Goal: Information Seeking & Learning: Understand process/instructions

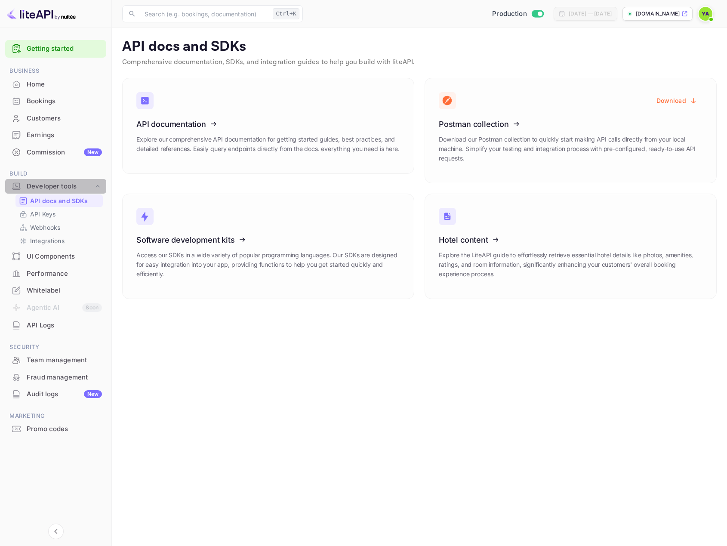
click at [54, 187] on div "Developer tools" at bounding box center [60, 186] width 67 height 10
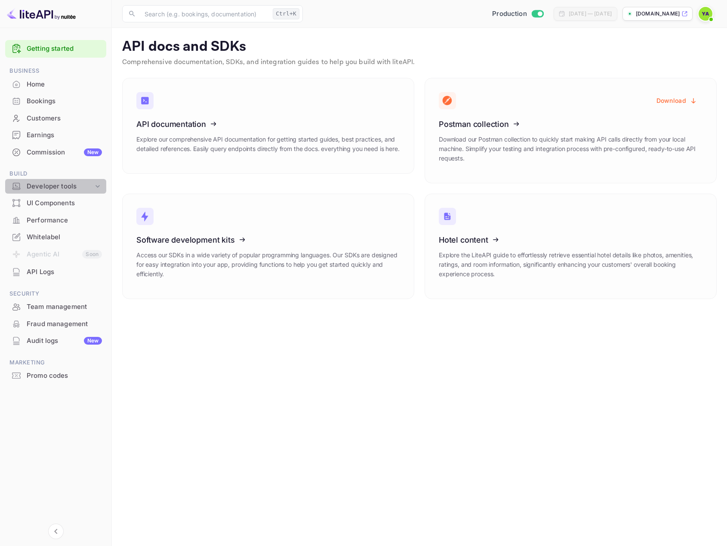
click at [54, 187] on div "Developer tools" at bounding box center [60, 186] width 67 height 10
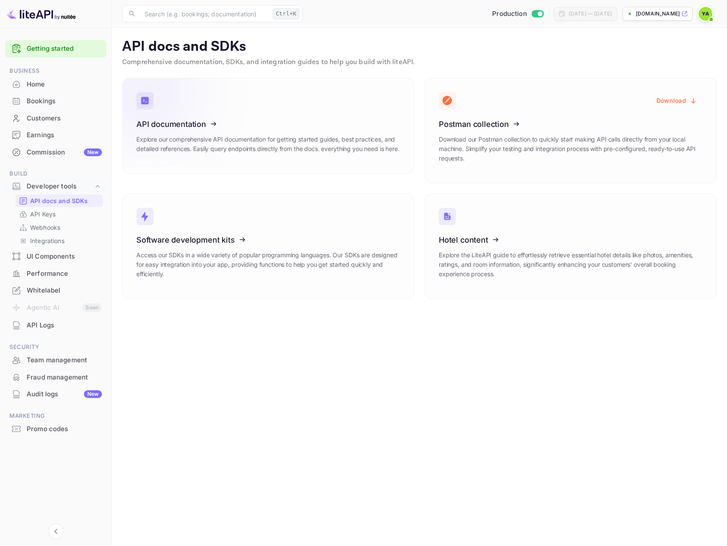
click at [172, 134] on icon at bounding box center [190, 122] width 134 height 89
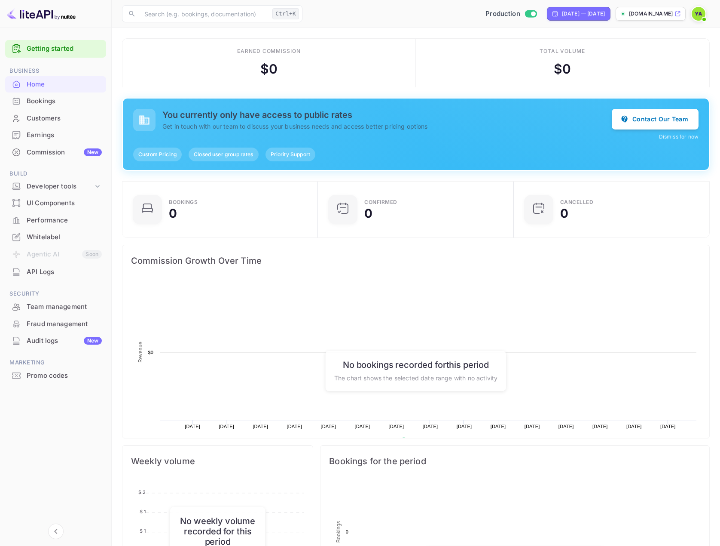
scroll to position [133, 184]
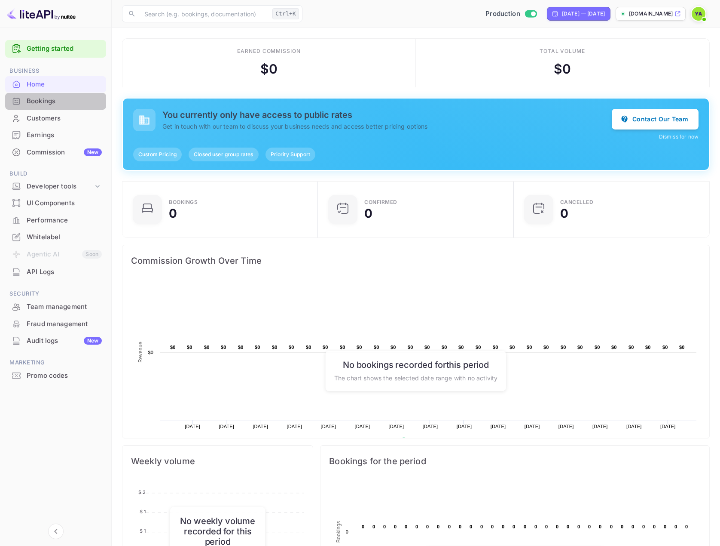
click at [41, 104] on div "Bookings" at bounding box center [64, 101] width 75 height 10
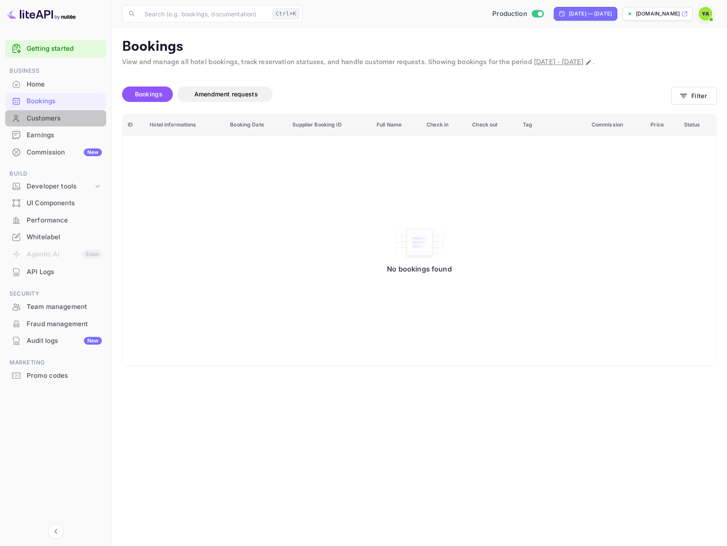
click at [41, 115] on div "Customers" at bounding box center [64, 118] width 75 height 10
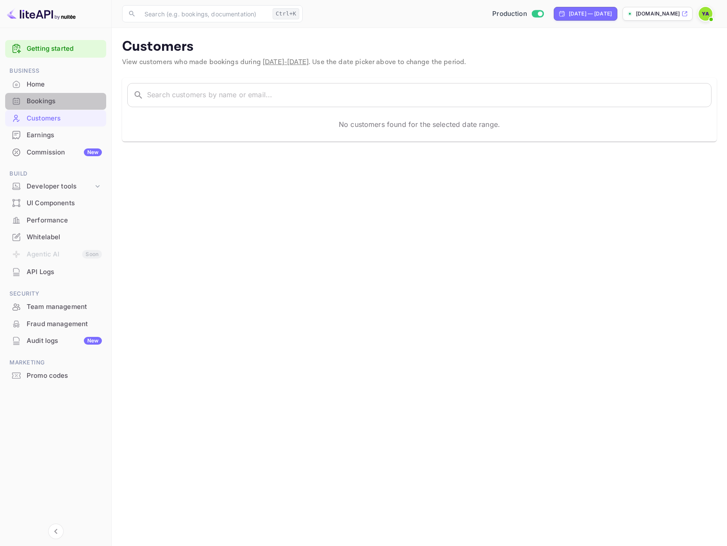
click at [40, 99] on div "Bookings" at bounding box center [64, 101] width 75 height 10
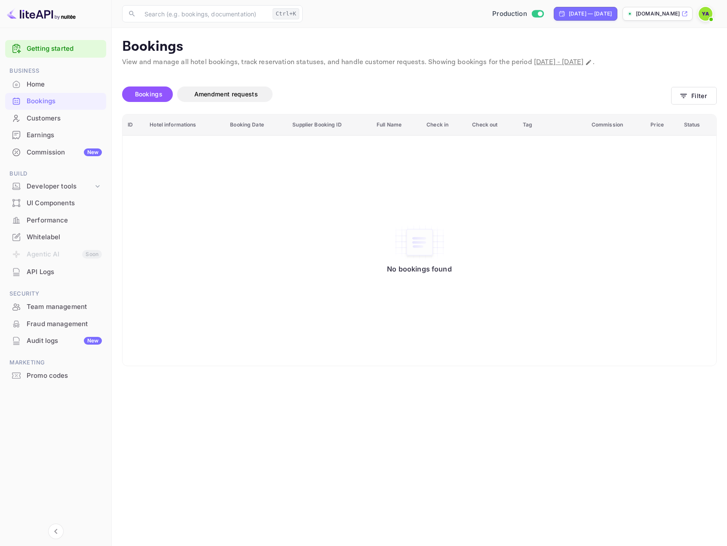
click at [36, 123] on div "Customers" at bounding box center [55, 118] width 101 height 17
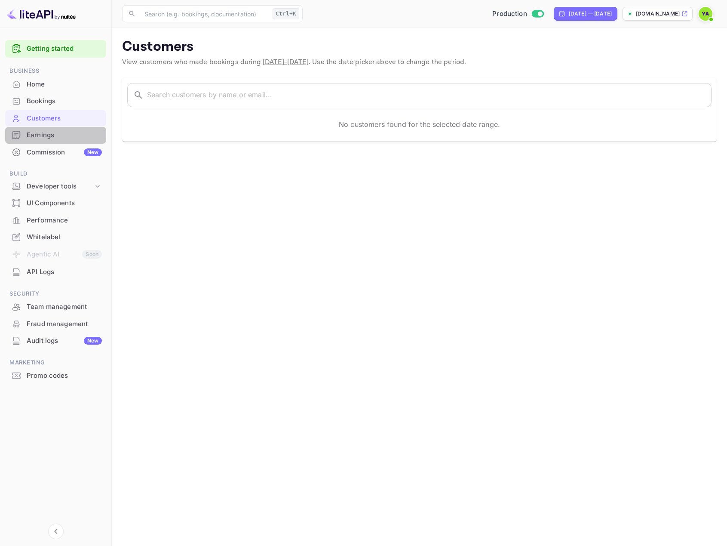
click at [37, 135] on div "Earnings" at bounding box center [64, 135] width 75 height 10
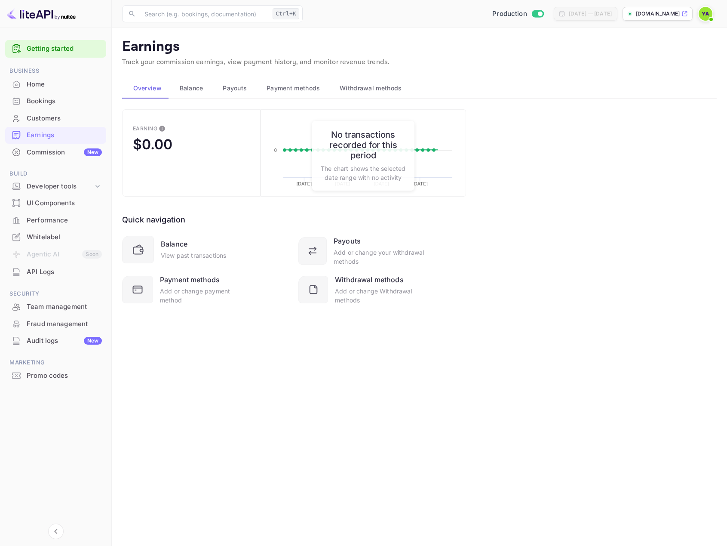
click at [41, 152] on div "Commission New" at bounding box center [64, 152] width 75 height 10
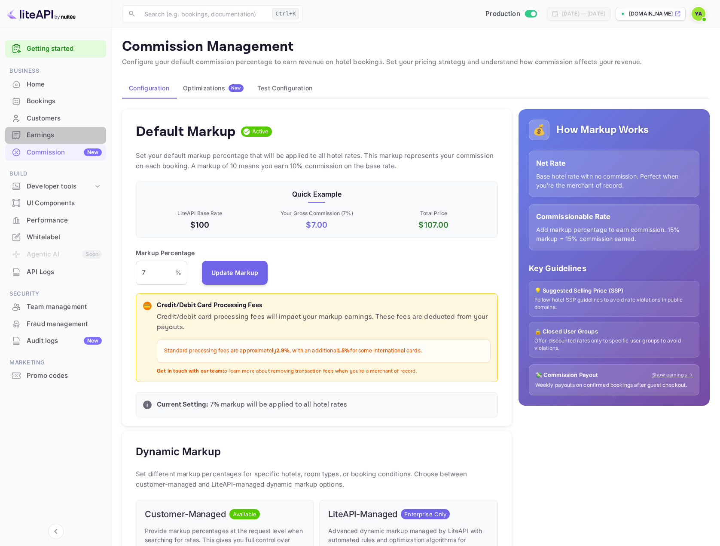
click at [38, 134] on div "Earnings" at bounding box center [64, 135] width 75 height 10
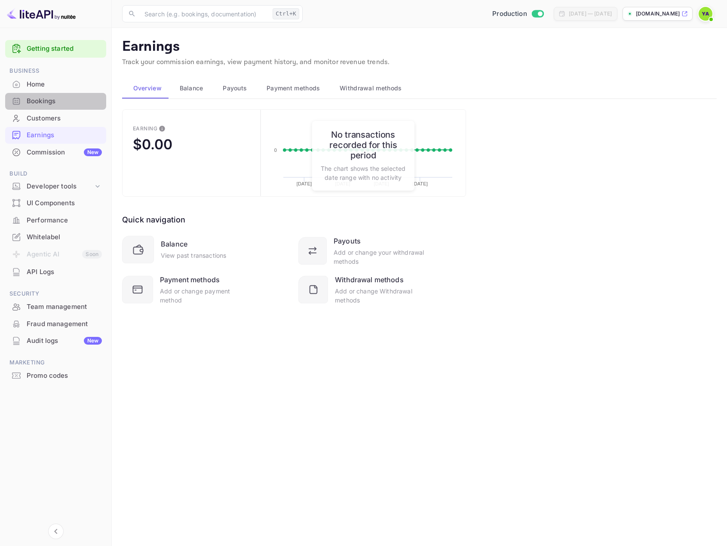
click at [38, 107] on div "Bookings" at bounding box center [55, 101] width 101 height 17
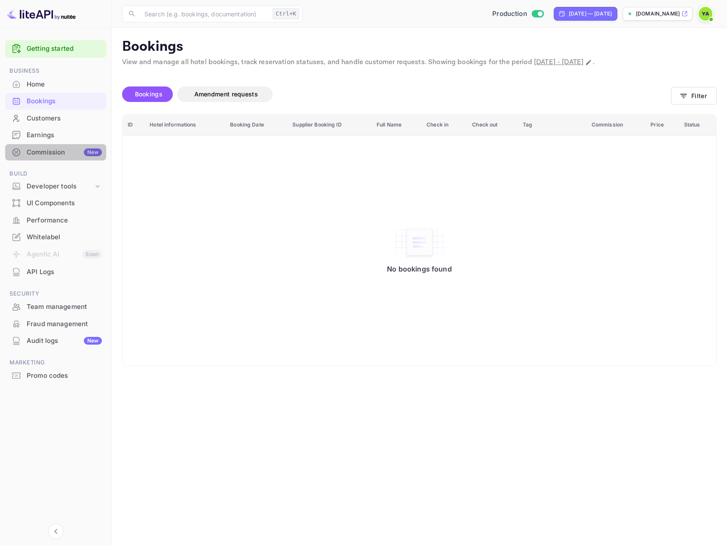
click at [40, 146] on div "Commission New" at bounding box center [55, 152] width 101 height 17
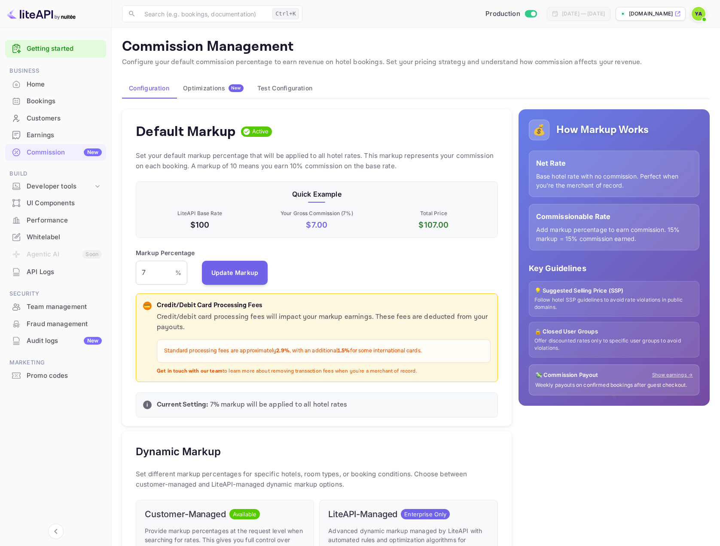
scroll to position [146, 356]
click at [47, 187] on div "Developer tools" at bounding box center [60, 186] width 67 height 10
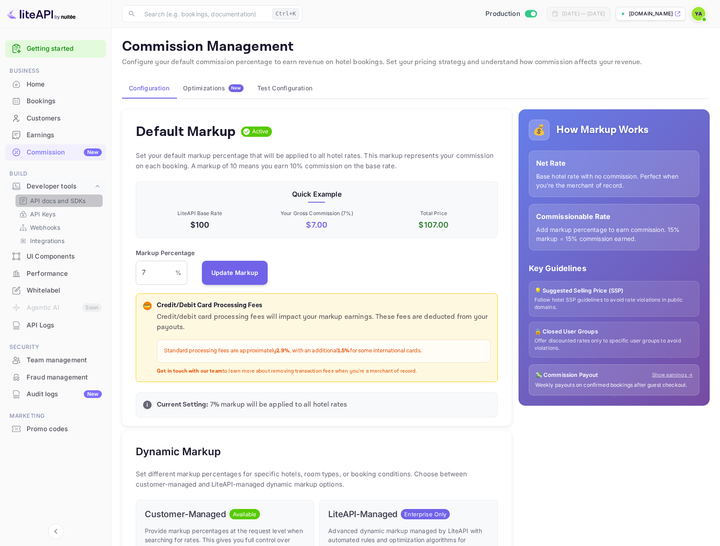
click at [43, 200] on p "API docs and SDKs" at bounding box center [58, 200] width 56 height 9
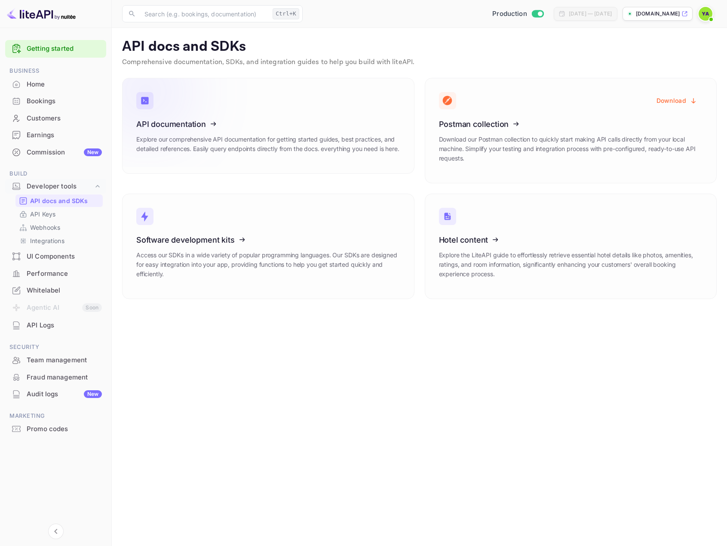
click at [164, 124] on icon at bounding box center [190, 122] width 134 height 89
click at [45, 150] on div "Commission New" at bounding box center [64, 152] width 75 height 10
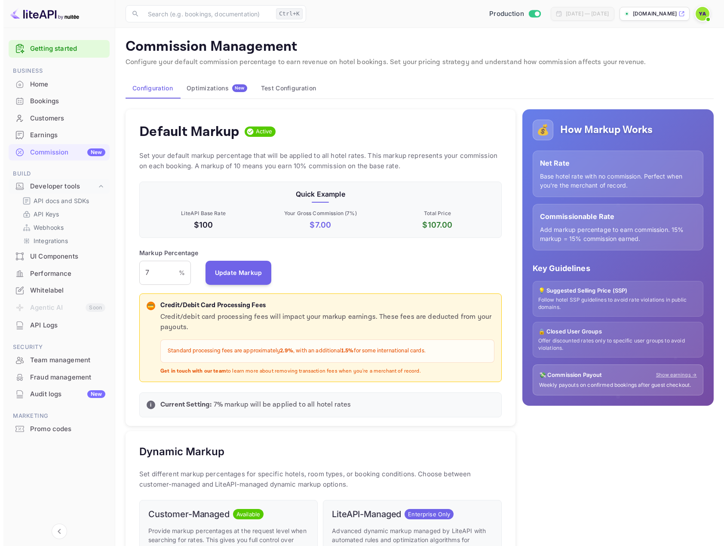
scroll to position [146, 356]
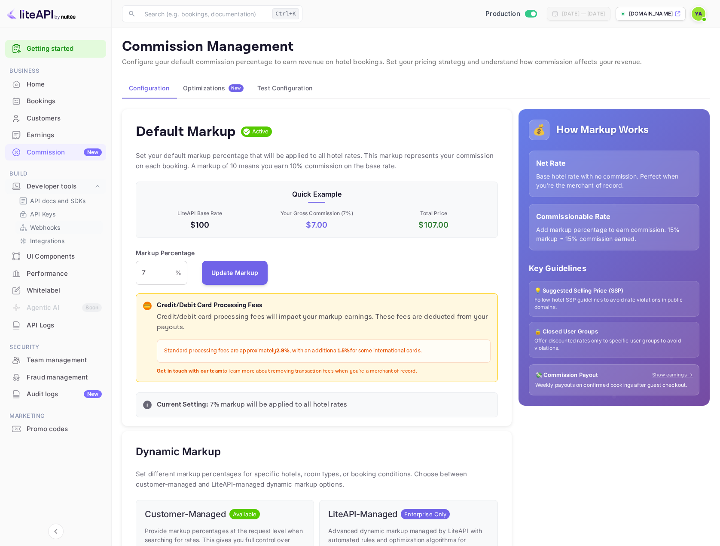
click at [45, 229] on p "Webhooks" at bounding box center [45, 227] width 30 height 9
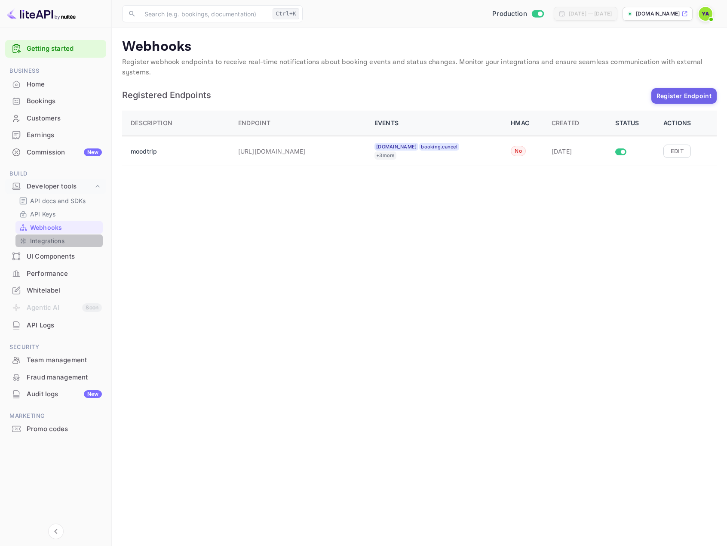
click at [44, 239] on p "Integrations" at bounding box center [47, 240] width 34 height 9
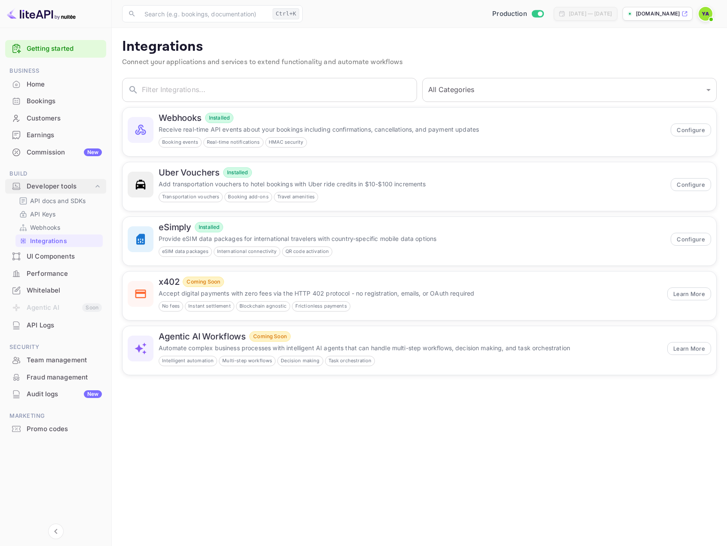
click at [45, 186] on div "Developer tools" at bounding box center [60, 186] width 67 height 10
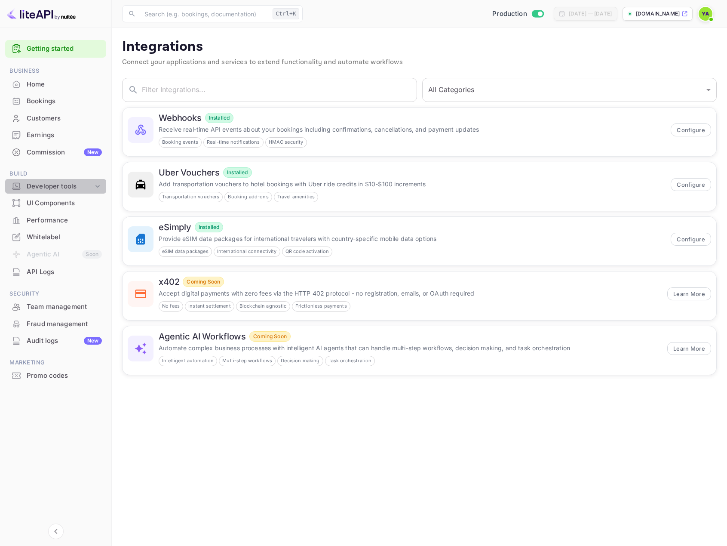
click at [45, 185] on div "Developer tools" at bounding box center [60, 186] width 67 height 10
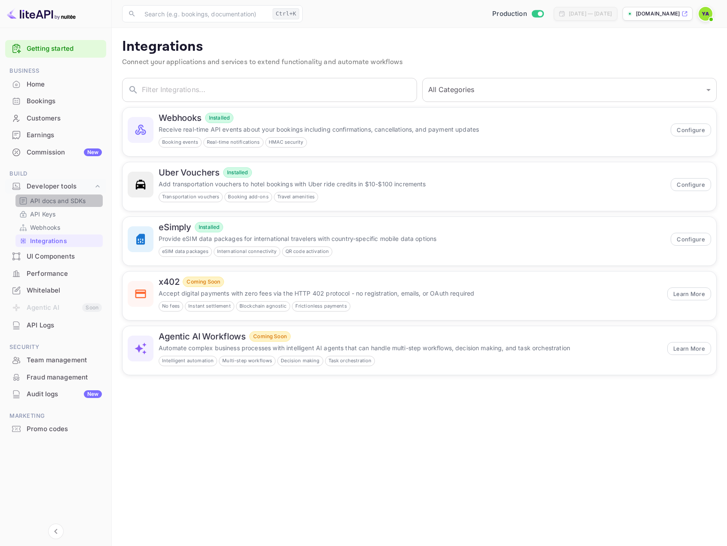
click at [37, 199] on p "API docs and SDKs" at bounding box center [58, 200] width 56 height 9
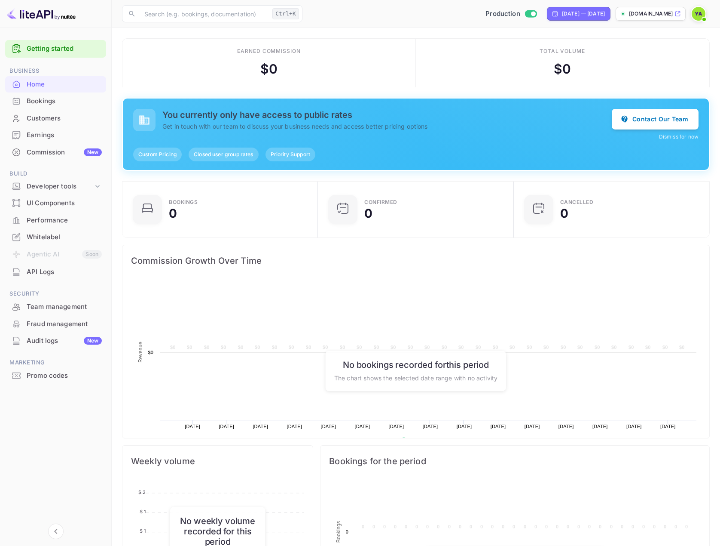
scroll to position [133, 184]
click at [51, 217] on div "Performance" at bounding box center [64, 220] width 75 height 10
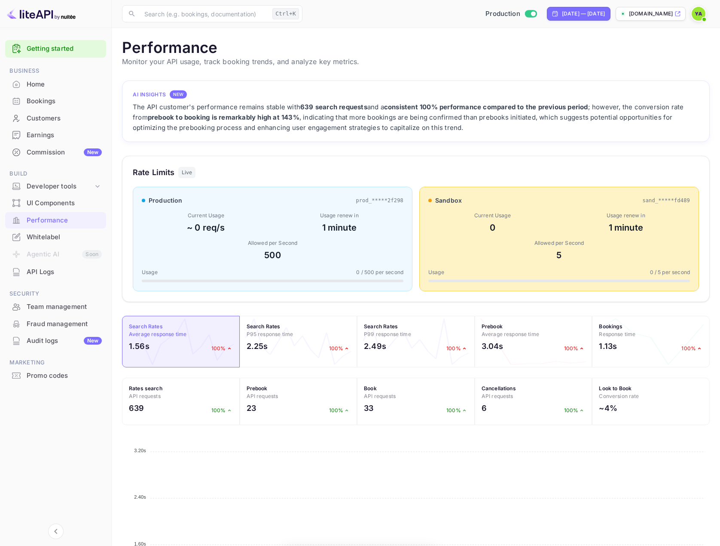
scroll to position [215, 582]
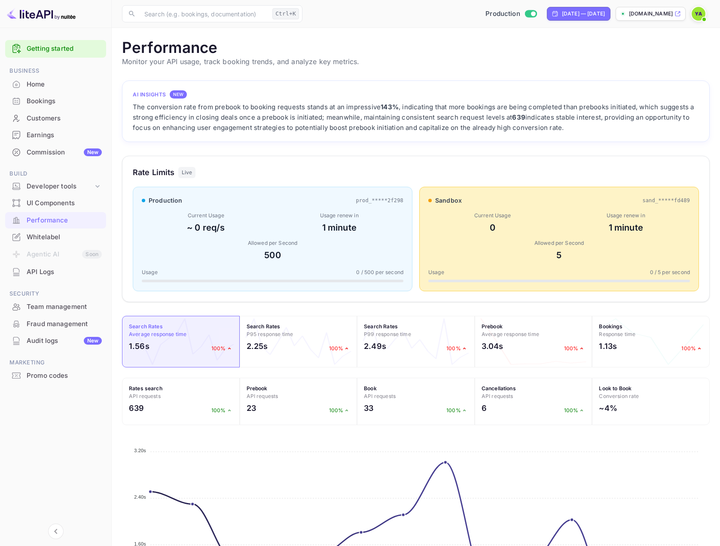
click at [283, 244] on div "Allowed per Second" at bounding box center [273, 243] width 262 height 8
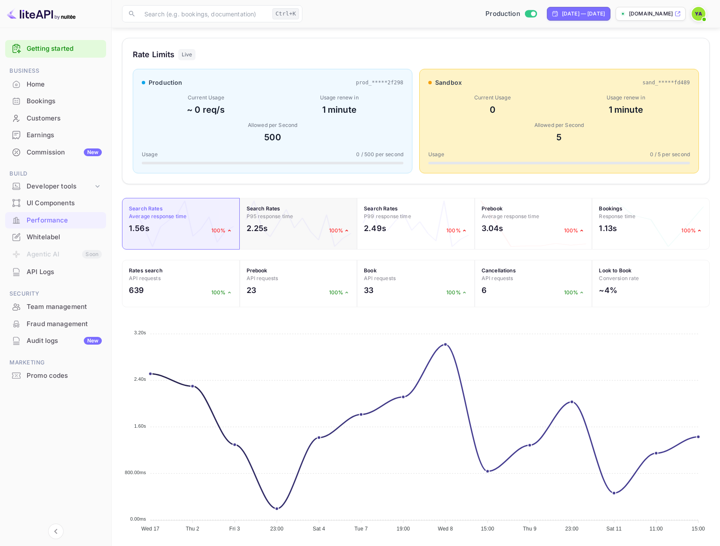
scroll to position [125, 0]
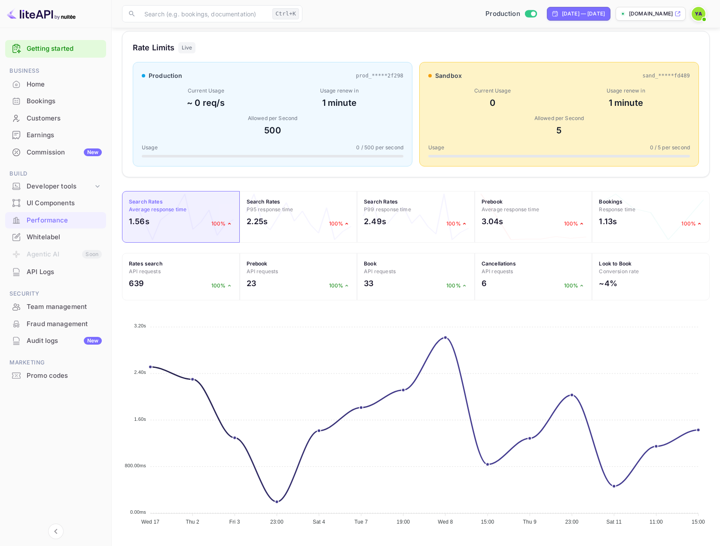
click at [286, 141] on div "production prod_*****2f298 Current Usage ~ 0 req/s Usage renew in 1 minute Allo…" at bounding box center [273, 114] width 280 height 104
click at [378, 150] on span "0 / 500 per second" at bounding box center [379, 148] width 47 height 8
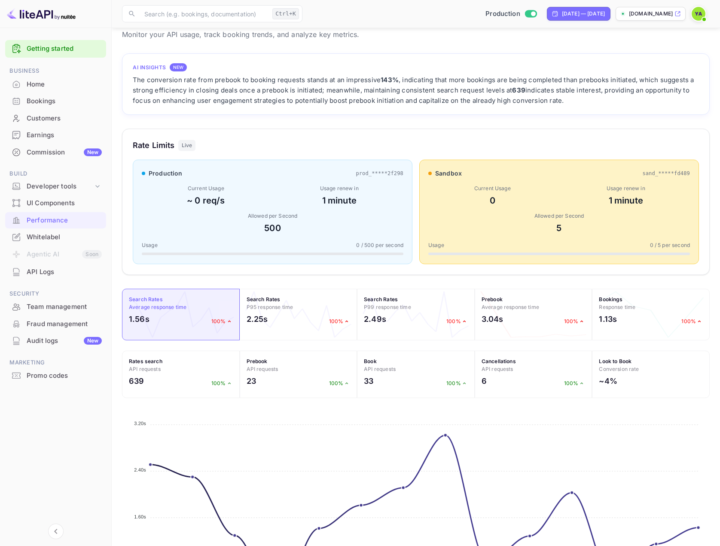
scroll to position [0, 0]
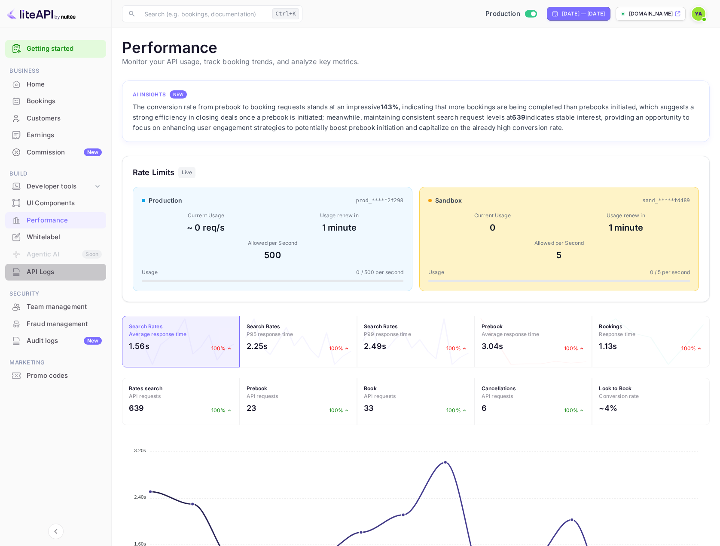
click at [38, 274] on div "API Logs" at bounding box center [64, 272] width 75 height 10
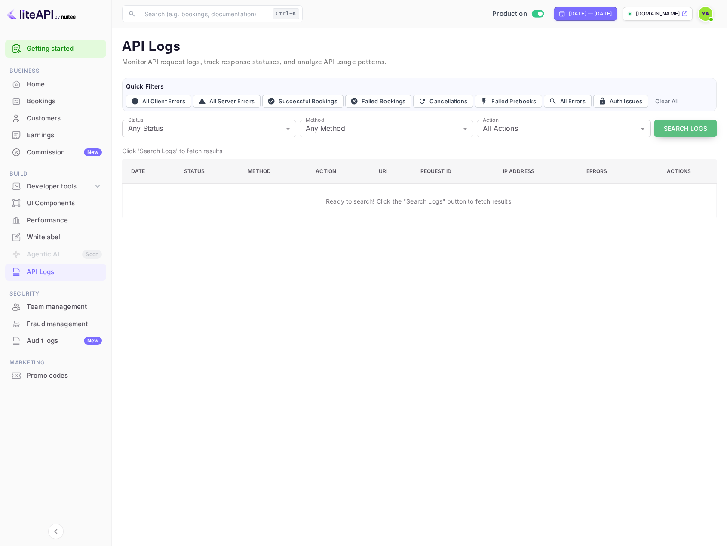
click at [670, 129] on button "Search Logs" at bounding box center [685, 128] width 62 height 17
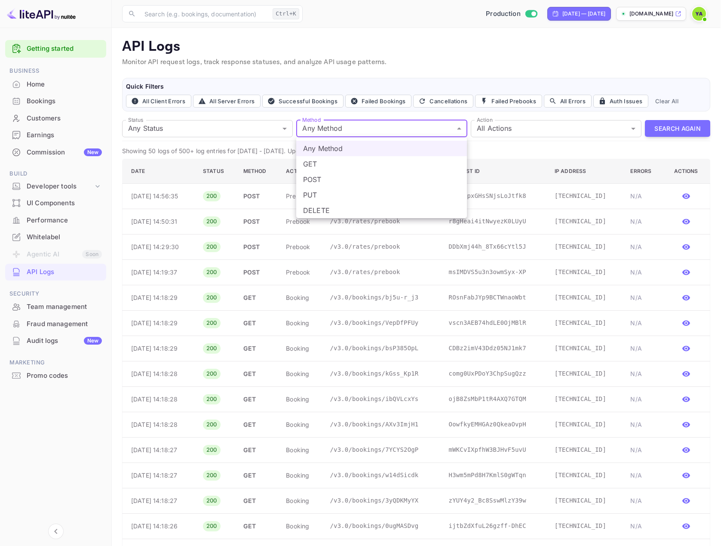
click at [368, 129] on div at bounding box center [363, 273] width 727 height 546
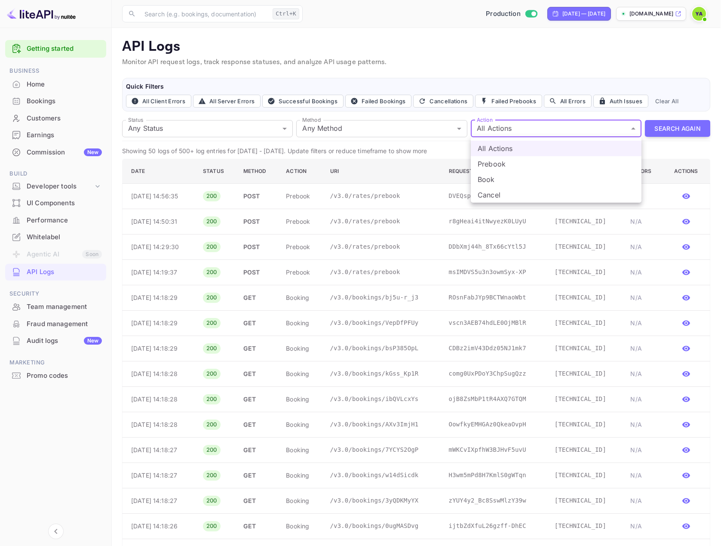
drag, startPoint x: 493, startPoint y: 124, endPoint x: 450, endPoint y: 119, distance: 42.9
click at [491, 124] on div at bounding box center [363, 273] width 727 height 546
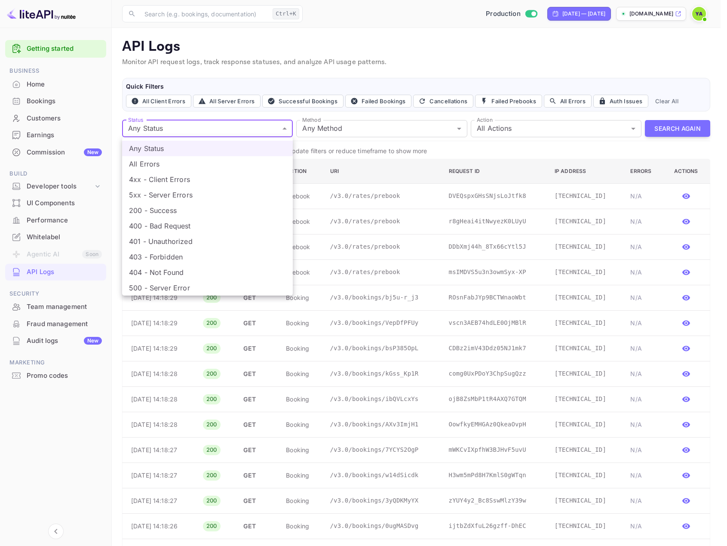
click at [193, 127] on div at bounding box center [363, 273] width 727 height 546
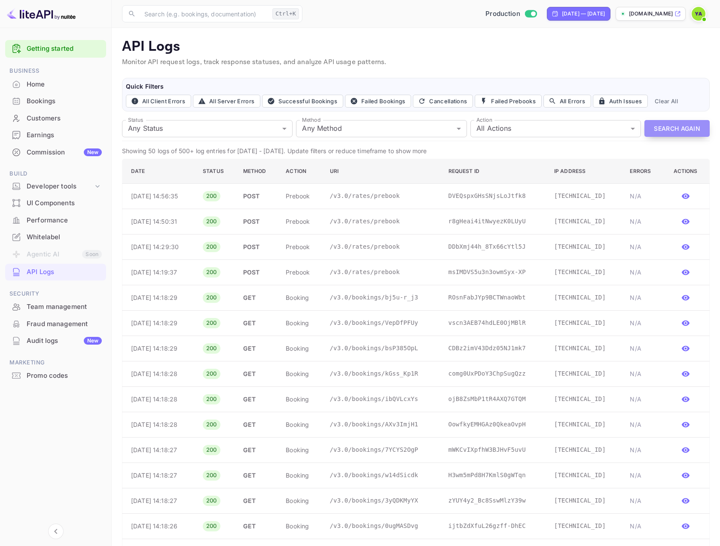
click at [655, 134] on button "Search Again" at bounding box center [677, 128] width 65 height 17
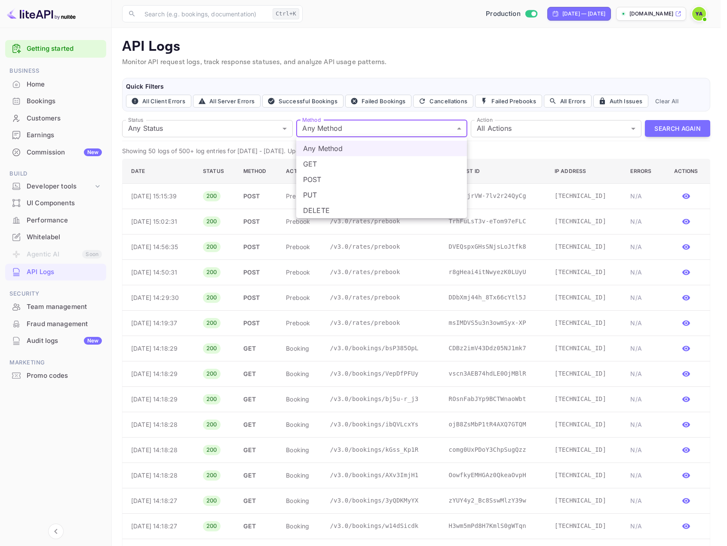
click at [421, 135] on div at bounding box center [363, 273] width 727 height 546
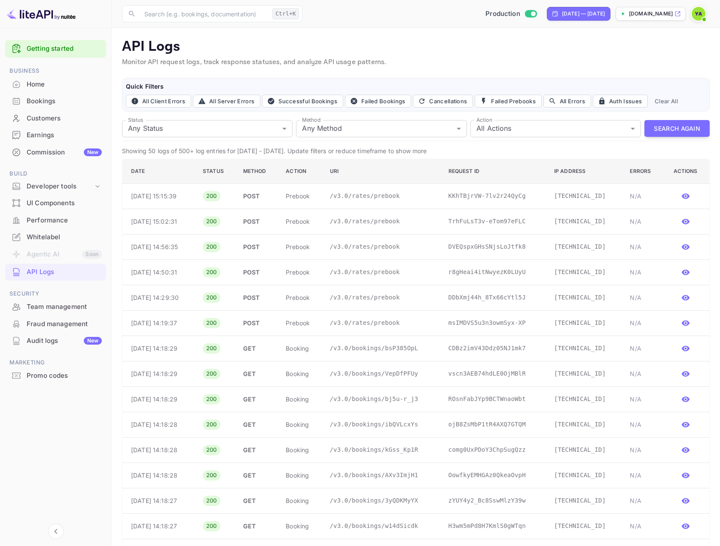
click at [533, 137] on div "Status Any Status all Status Method Any Method all Method Action All Actions al…" at bounding box center [416, 128] width 588 height 25
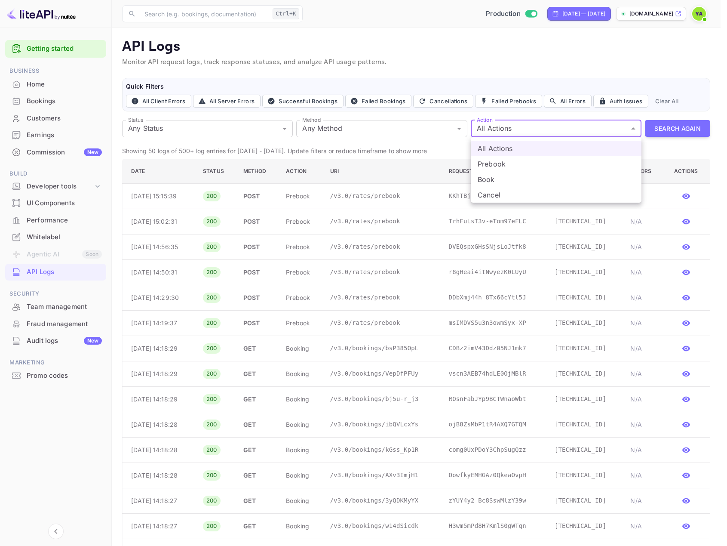
click at [490, 166] on li "Prebook" at bounding box center [556, 163] width 171 height 15
type input "prebook"
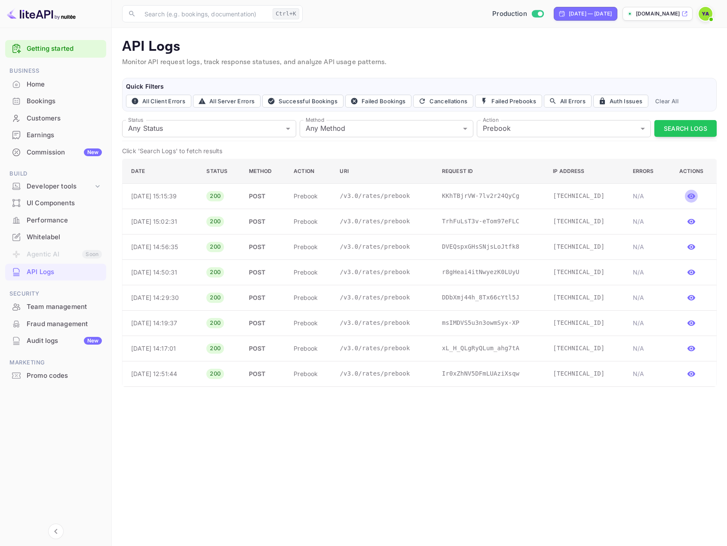
click at [693, 195] on icon "button" at bounding box center [691, 196] width 9 height 9
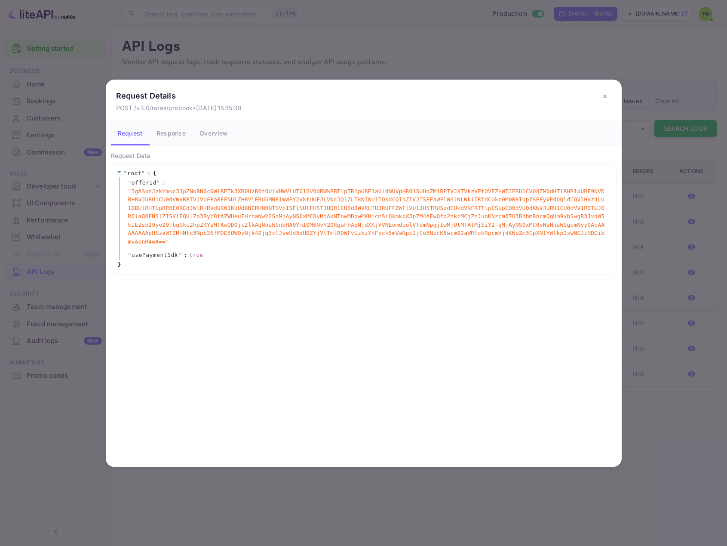
drag, startPoint x: 154, startPoint y: 124, endPoint x: 166, endPoint y: 127, distance: 12.4
click at [158, 125] on button "Response" at bounding box center [171, 133] width 43 height 24
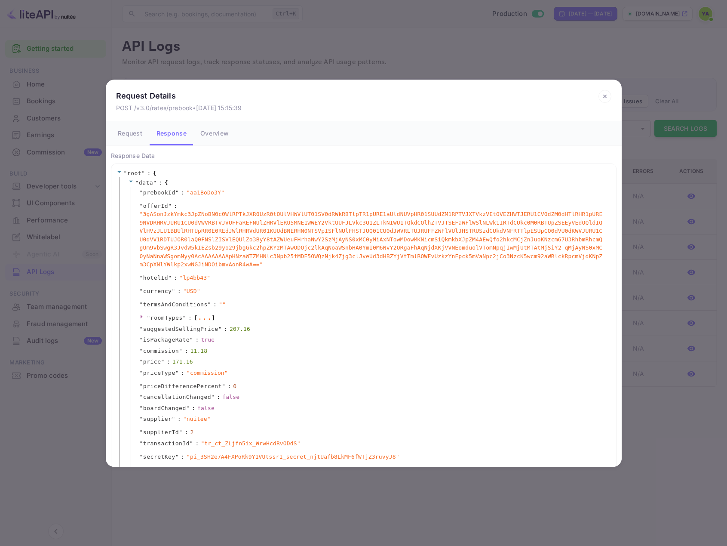
click at [174, 130] on button "Response" at bounding box center [172, 133] width 44 height 24
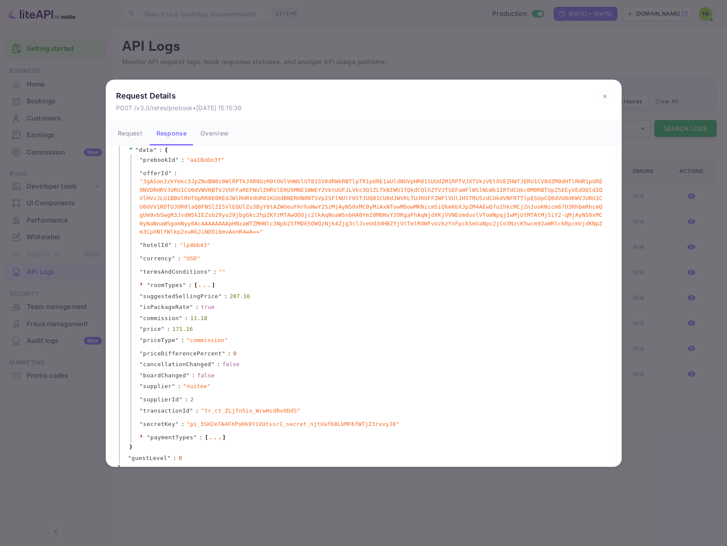
scroll to position [40, 0]
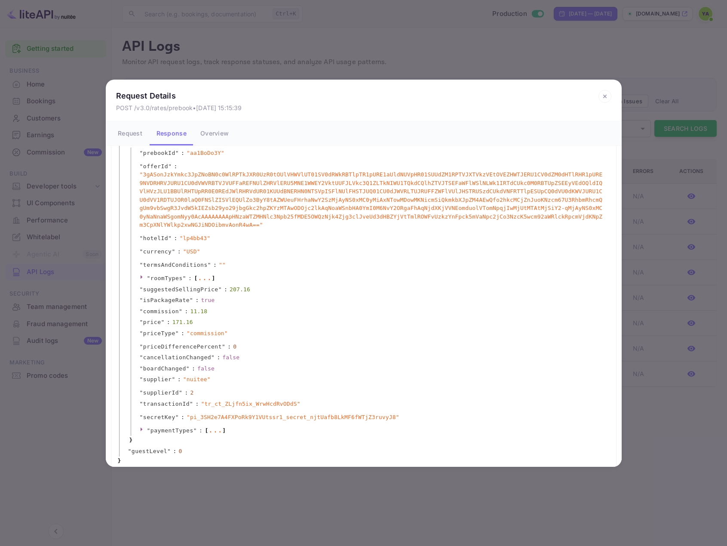
click at [606, 98] on icon at bounding box center [604, 96] width 3 height 3
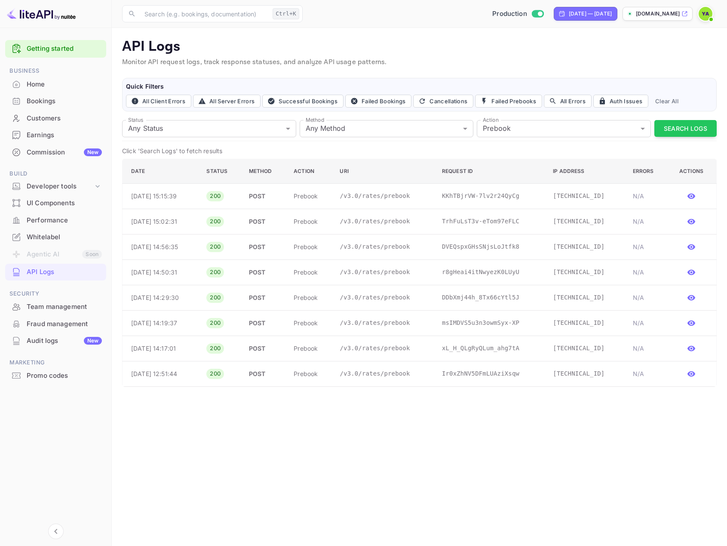
scroll to position [0, 0]
click at [688, 224] on icon "button" at bounding box center [691, 221] width 9 height 9
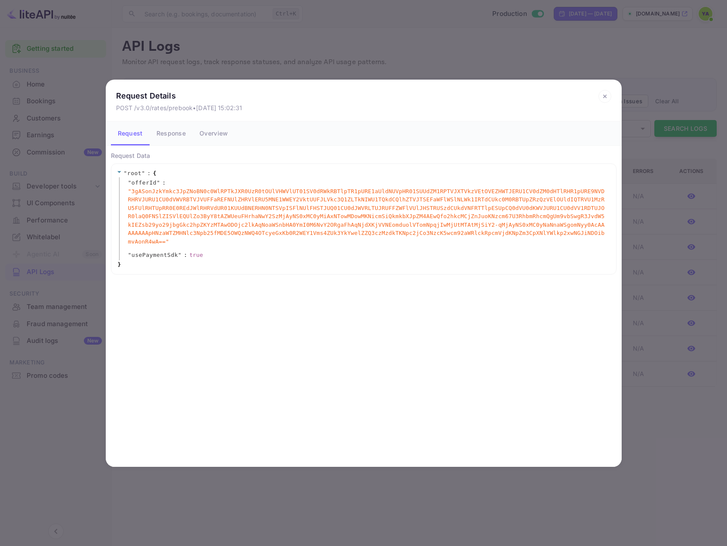
drag, startPoint x: 164, startPoint y: 143, endPoint x: 167, endPoint y: 138, distance: 5.4
click at [165, 141] on button "Response" at bounding box center [171, 133] width 43 height 24
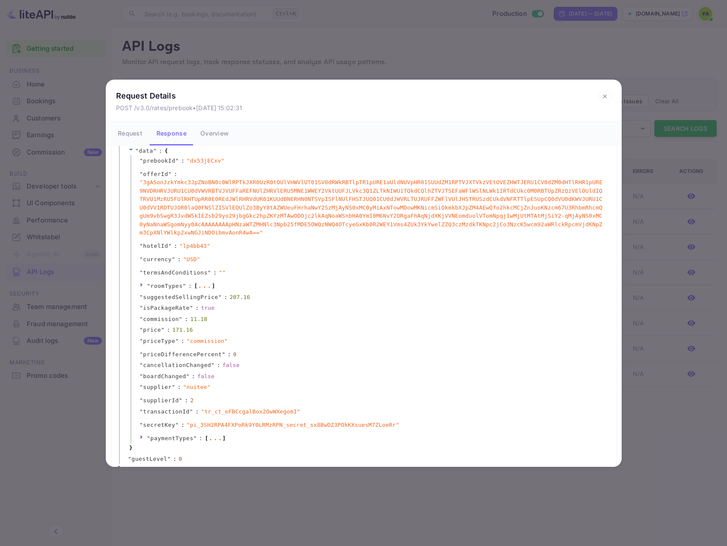
scroll to position [40, 0]
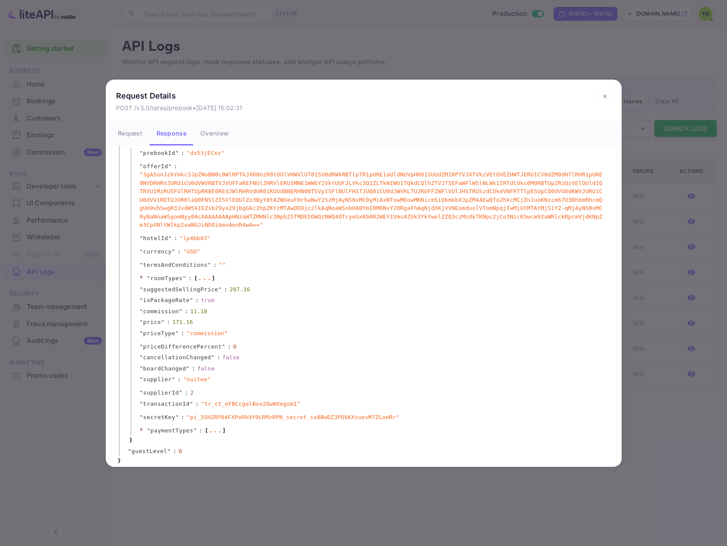
click at [605, 93] on icon at bounding box center [604, 96] width 13 height 13
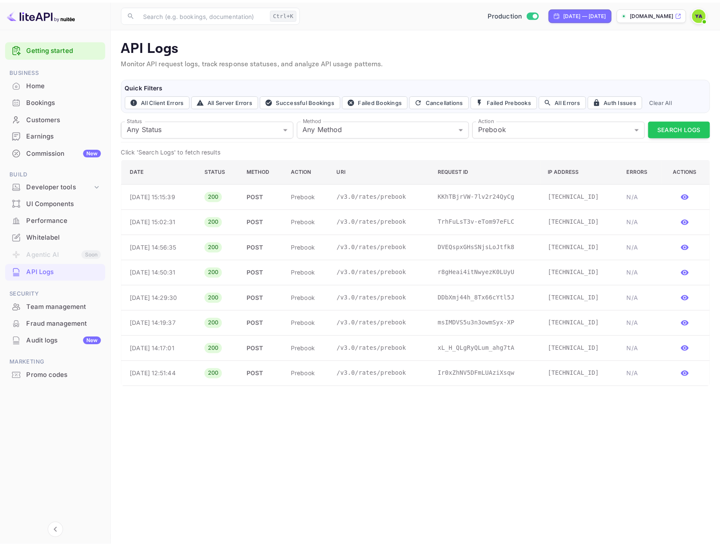
scroll to position [0, 0]
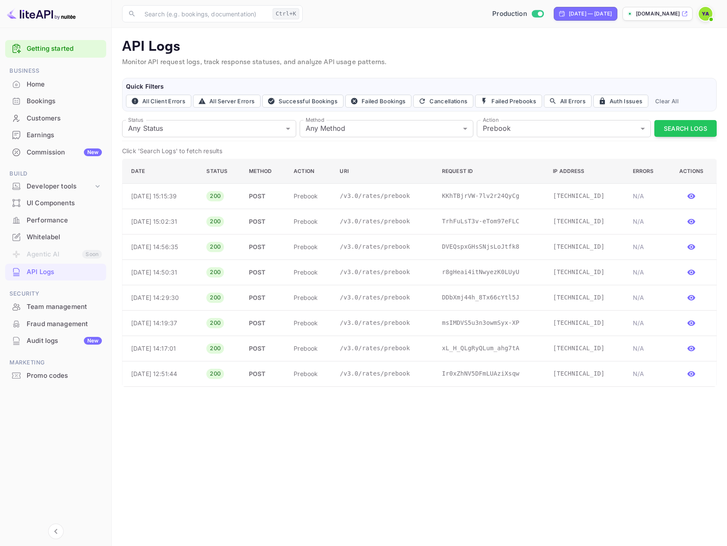
click at [54, 325] on div "Fraud management" at bounding box center [64, 324] width 75 height 10
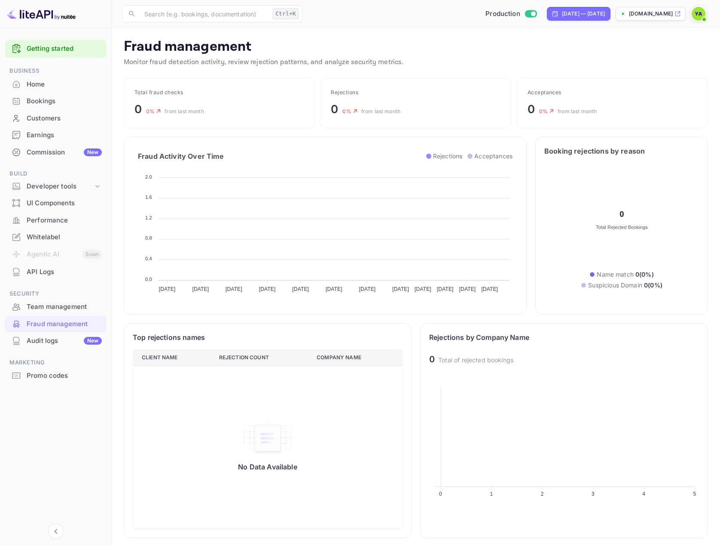
click at [47, 103] on div "Bookings" at bounding box center [64, 101] width 75 height 10
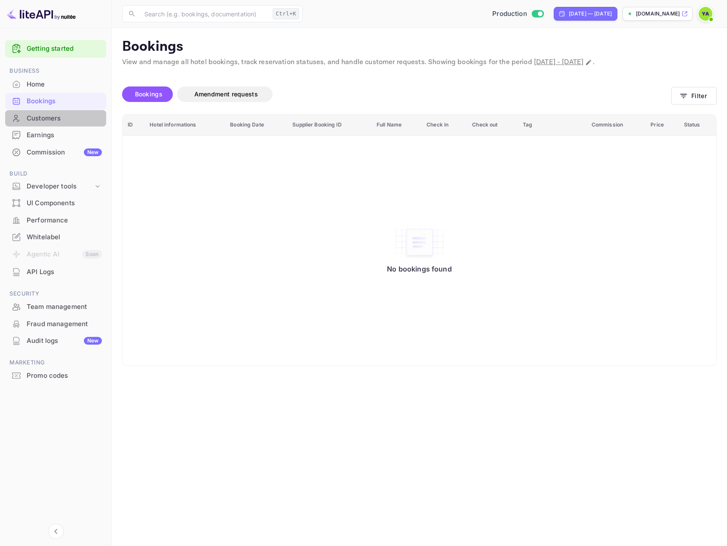
click at [49, 120] on div "Customers" at bounding box center [64, 118] width 75 height 10
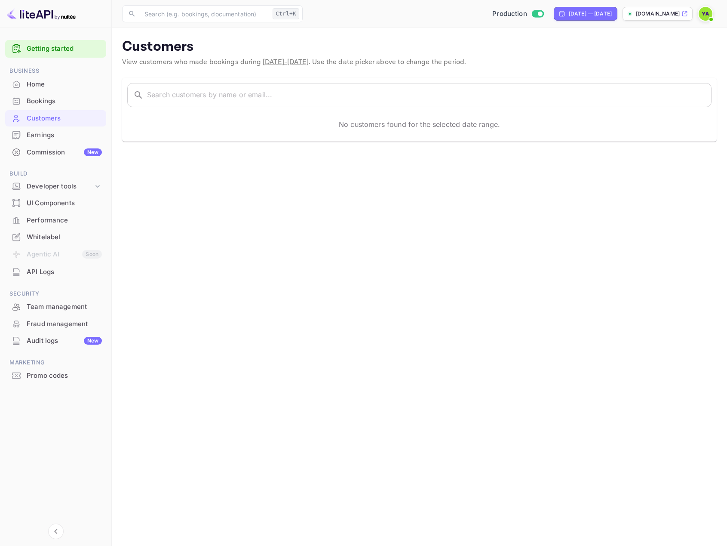
click at [49, 102] on div "Bookings" at bounding box center [64, 101] width 75 height 10
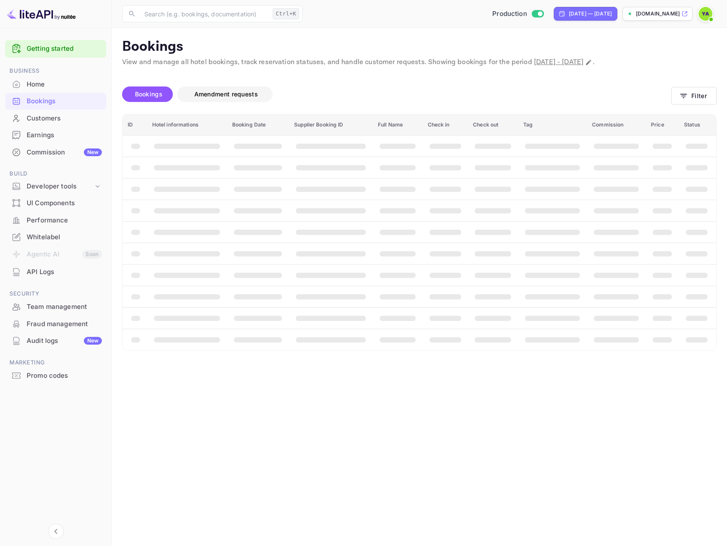
click at [227, 91] on span "Amendment requests" at bounding box center [226, 93] width 64 height 7
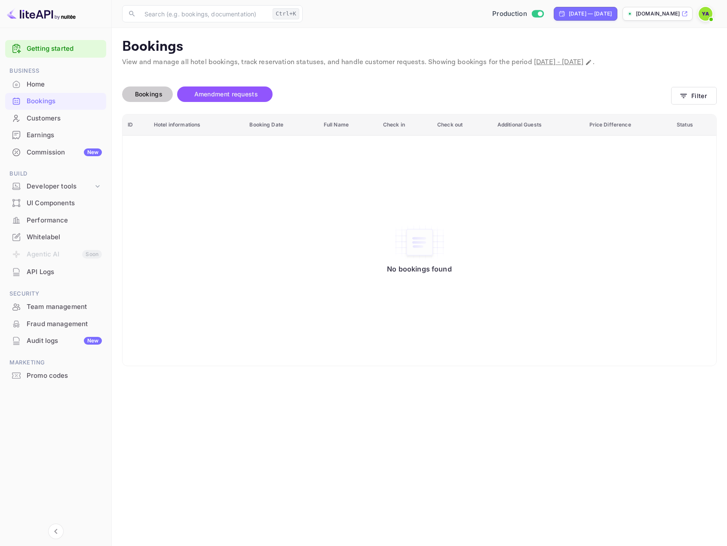
click at [151, 96] on span "Bookings" at bounding box center [149, 93] width 28 height 7
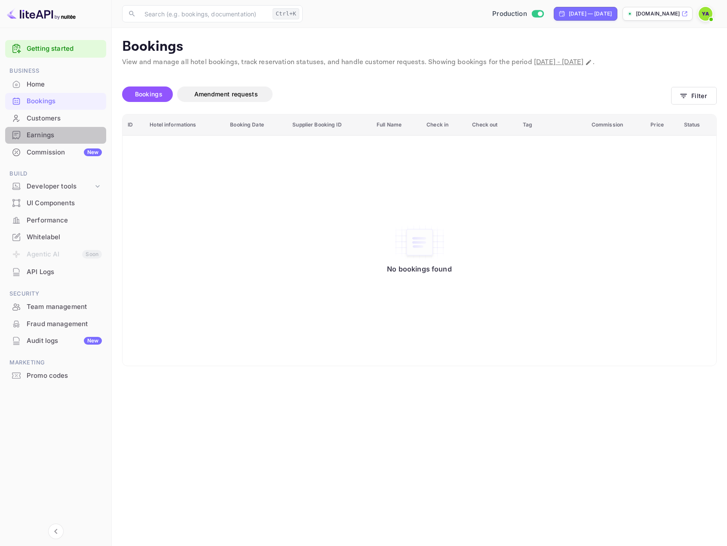
drag, startPoint x: 46, startPoint y: 136, endPoint x: 43, endPoint y: 143, distance: 7.6
click at [45, 136] on div "Earnings" at bounding box center [64, 135] width 75 height 10
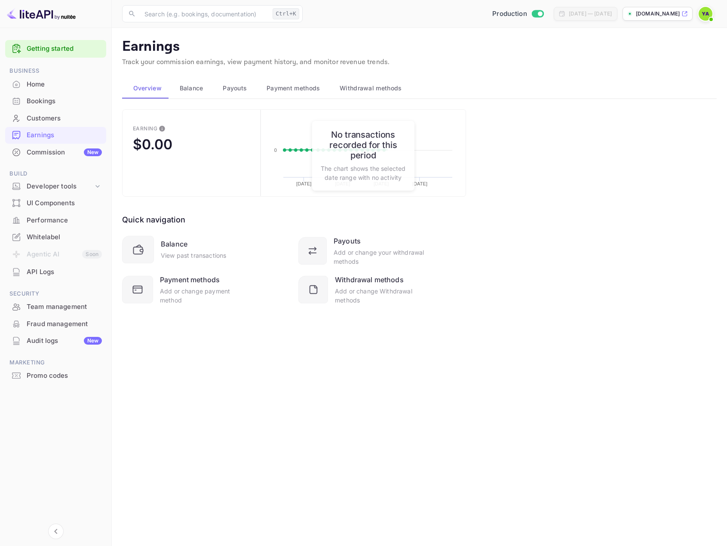
click at [41, 153] on div "Commission New" at bounding box center [64, 152] width 75 height 10
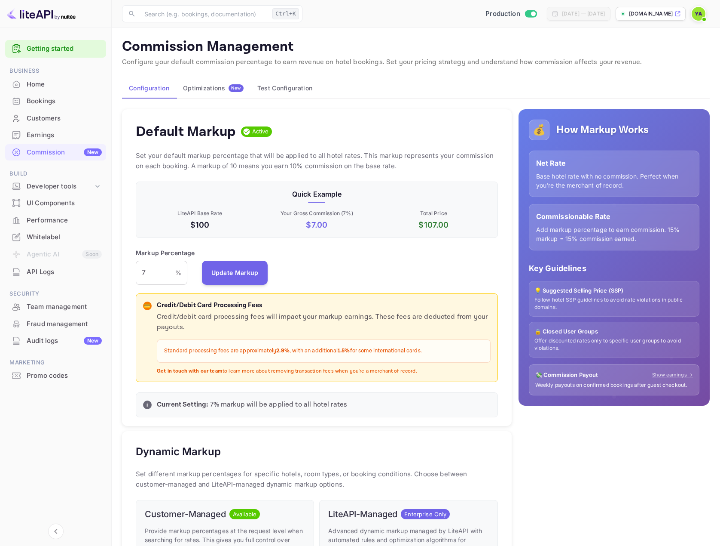
scroll to position [146, 356]
click at [42, 126] on div "Customers" at bounding box center [55, 118] width 101 height 17
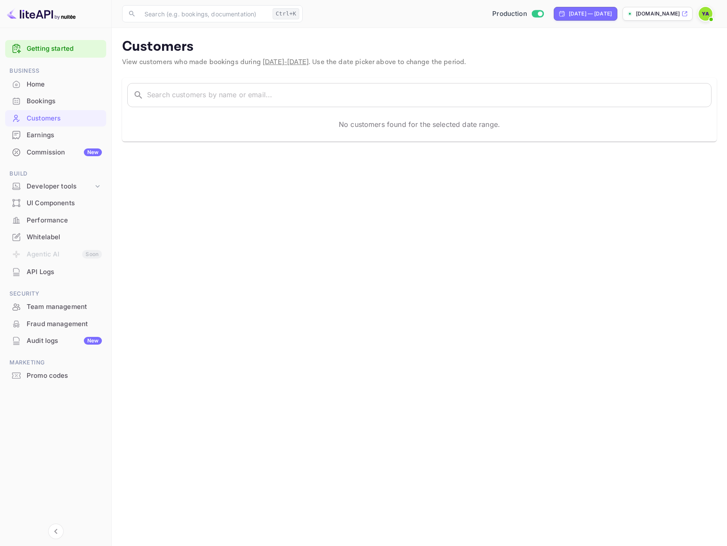
click at [44, 222] on div "Performance" at bounding box center [64, 220] width 75 height 10
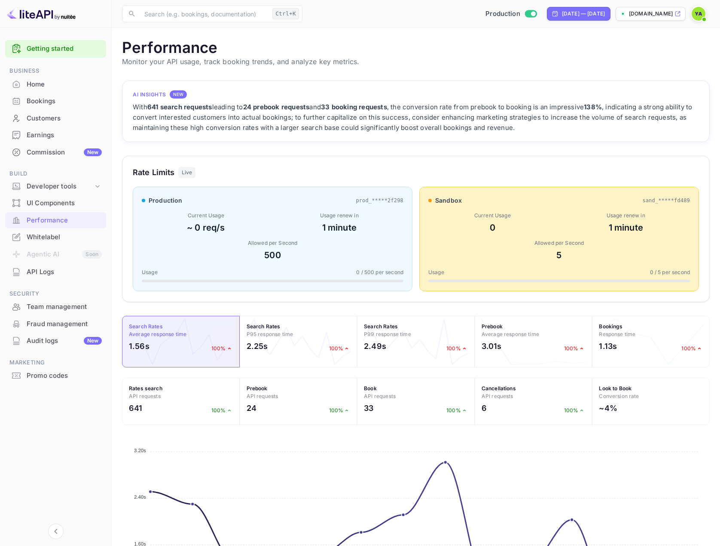
click at [31, 88] on div "Home" at bounding box center [64, 85] width 75 height 10
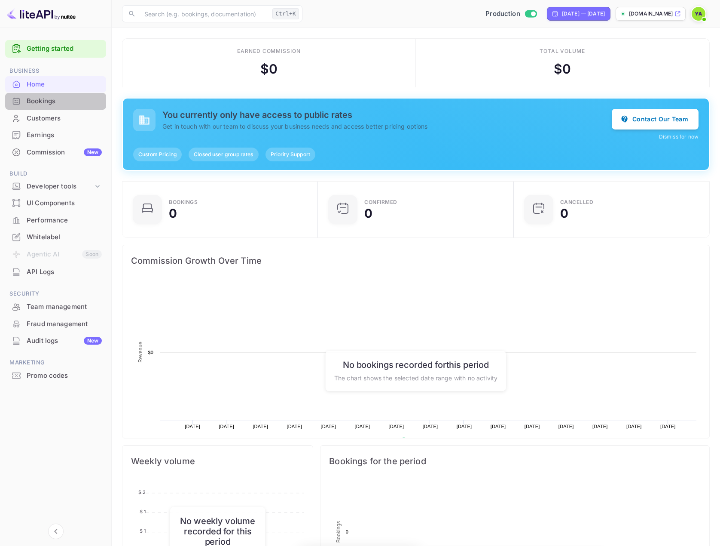
click at [39, 106] on div "Bookings" at bounding box center [64, 101] width 75 height 10
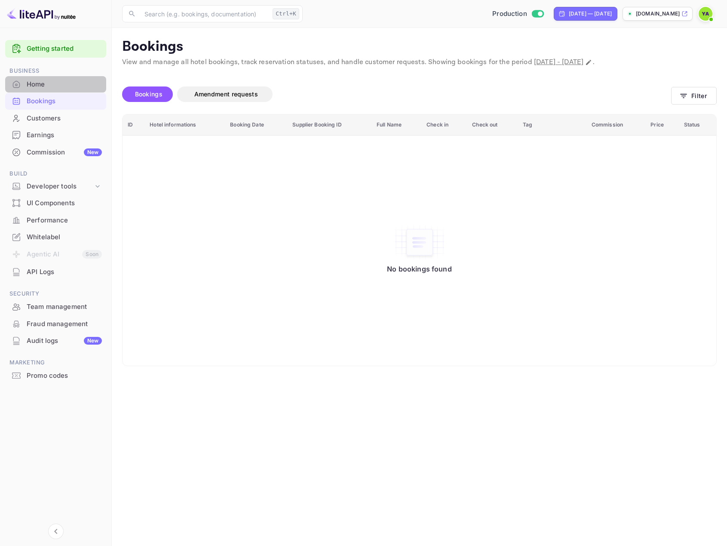
click at [28, 83] on div "Home" at bounding box center [64, 85] width 75 height 10
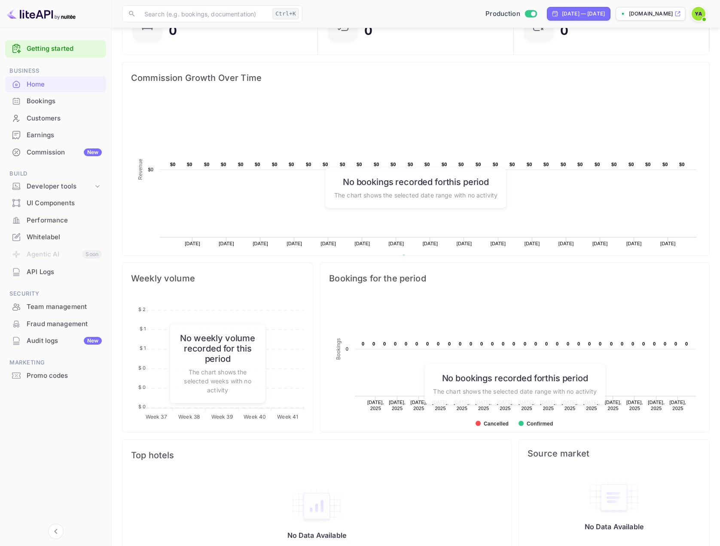
scroll to position [205, 0]
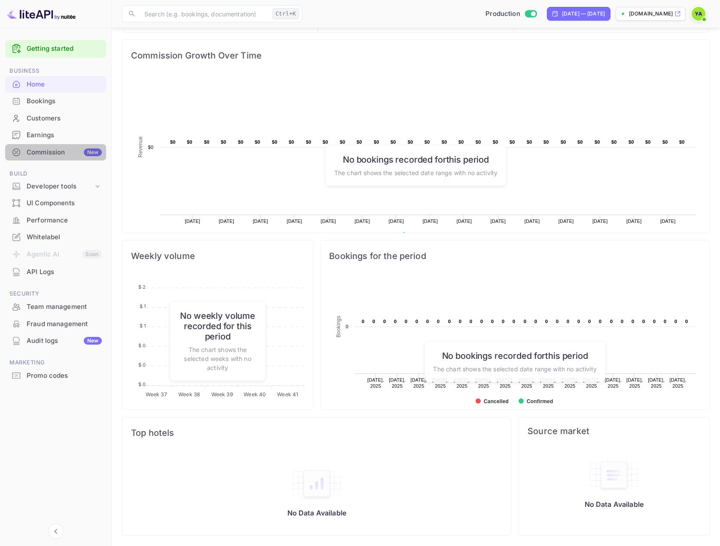
click at [40, 149] on div "Commission New" at bounding box center [64, 152] width 75 height 10
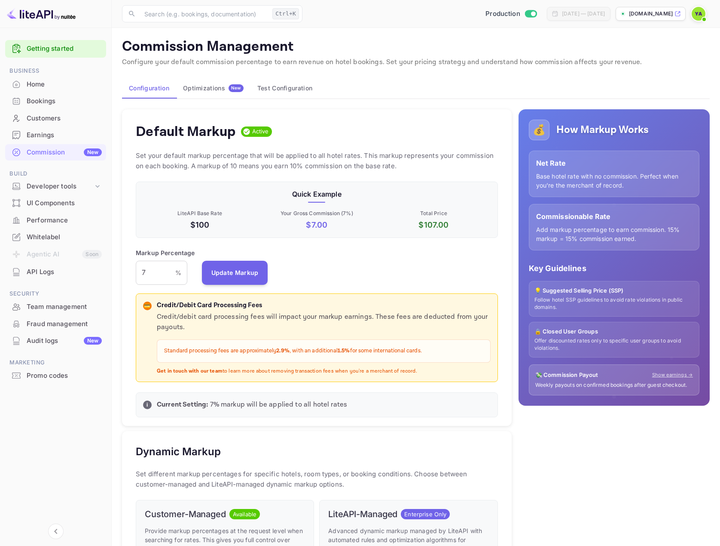
scroll to position [146, 356]
click at [702, 11] on img at bounding box center [699, 14] width 14 height 14
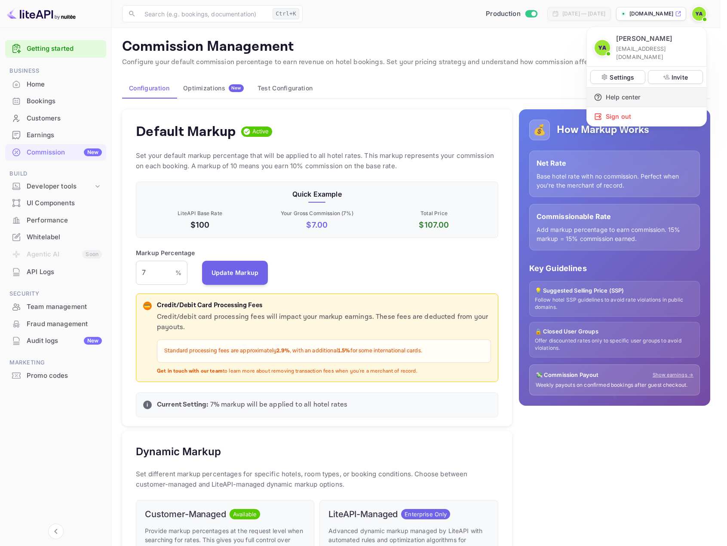
click at [619, 92] on div "Help center" at bounding box center [647, 97] width 120 height 19
click at [489, 324] on div at bounding box center [363, 273] width 727 height 546
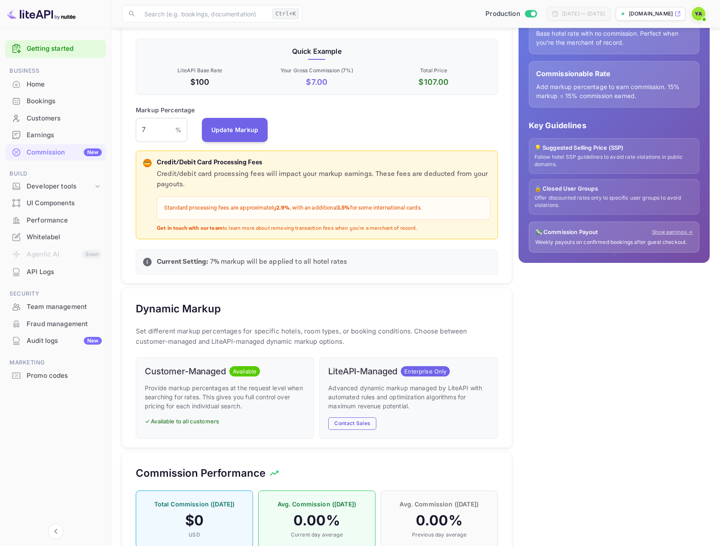
scroll to position [0, 0]
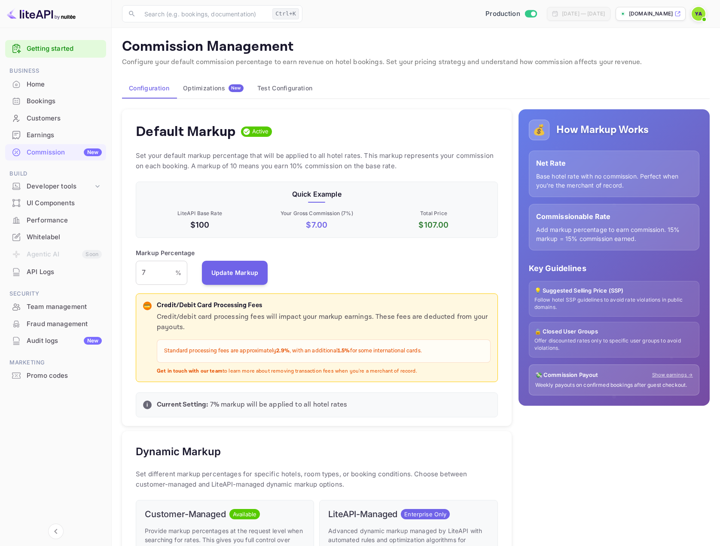
click at [297, 91] on button "Test Configuration" at bounding box center [285, 88] width 69 height 21
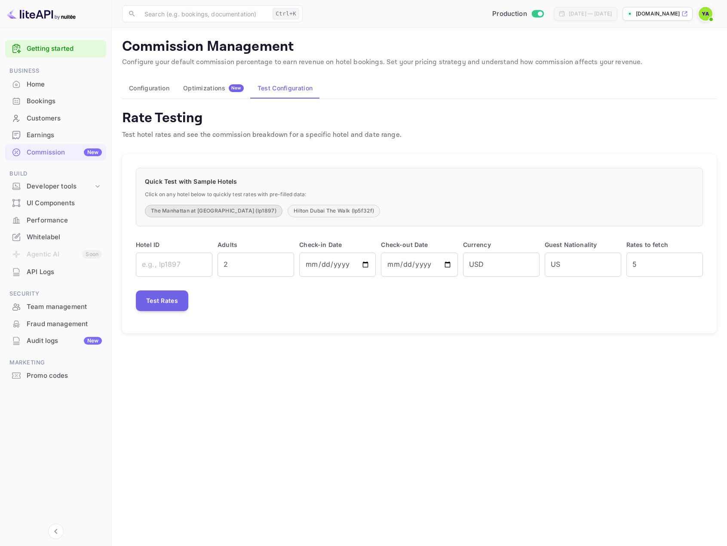
click at [238, 216] on button "The Manhattan at Times Square (lp1897)" at bounding box center [214, 211] width 138 height 12
type input "lp1897"
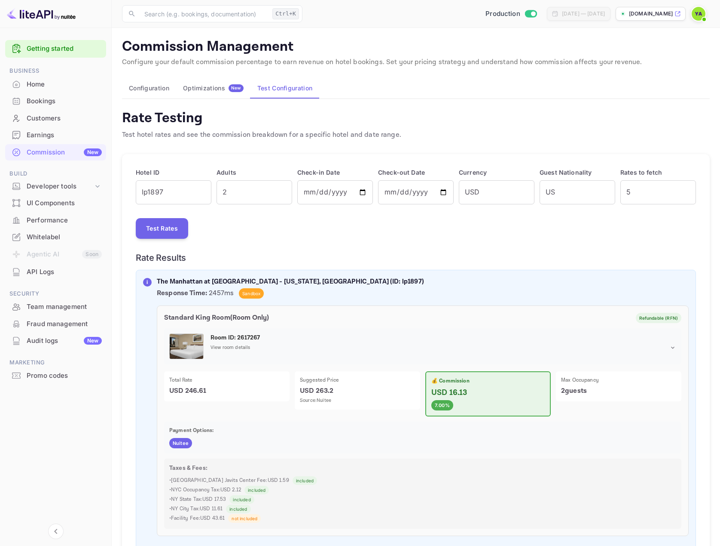
click at [161, 89] on button "Configuration" at bounding box center [149, 88] width 54 height 21
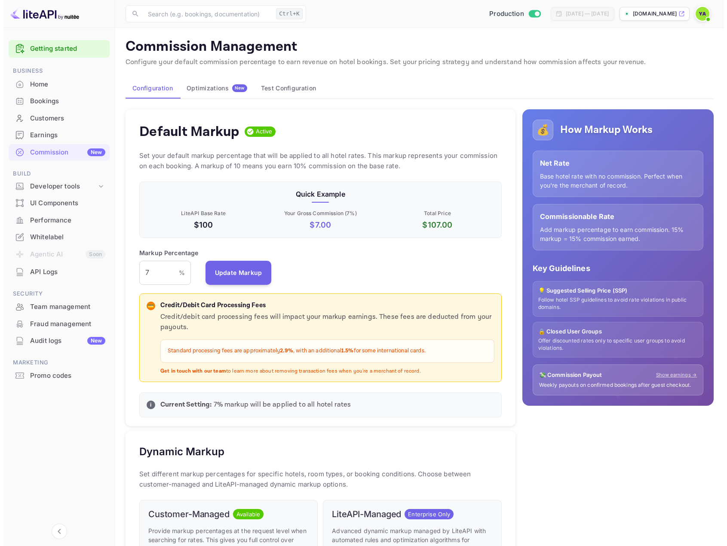
scroll to position [146, 356]
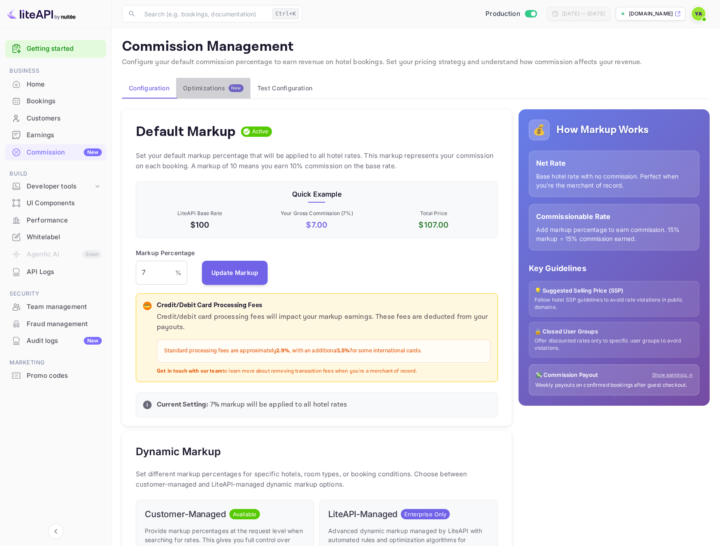
click at [196, 89] on div "Optimizations New" at bounding box center [213, 88] width 61 height 8
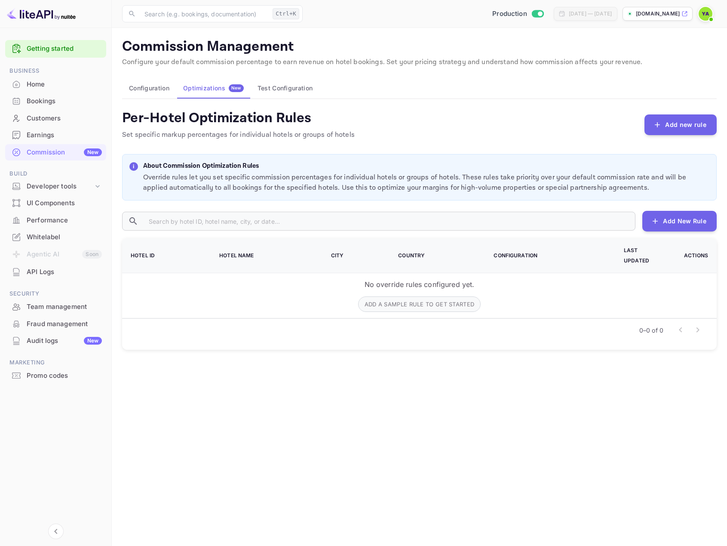
click at [708, 14] on img at bounding box center [706, 14] width 14 height 14
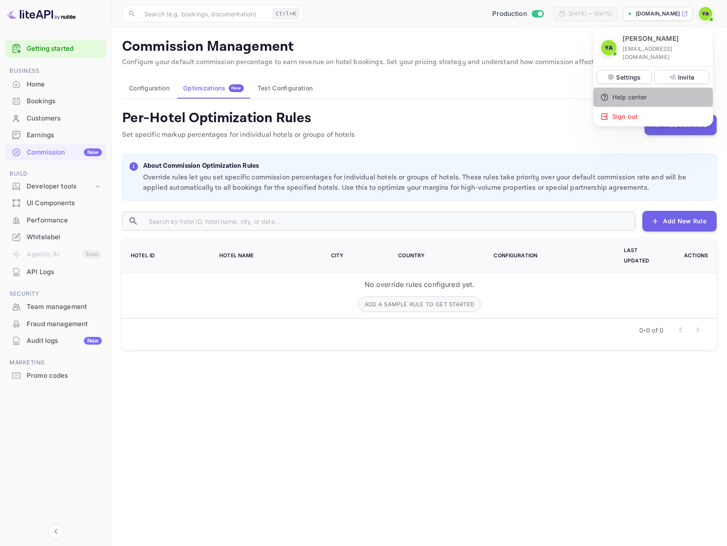
click at [634, 91] on div "Help center" at bounding box center [653, 97] width 120 height 19
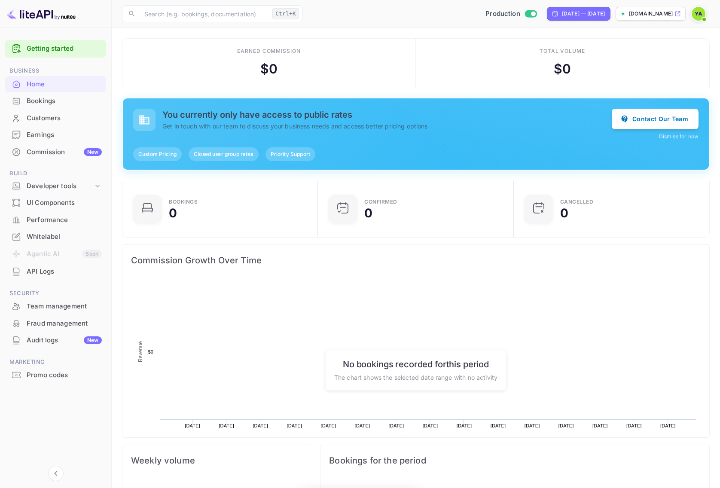
scroll to position [133, 184]
click at [45, 104] on div "Bookings" at bounding box center [64, 101] width 75 height 10
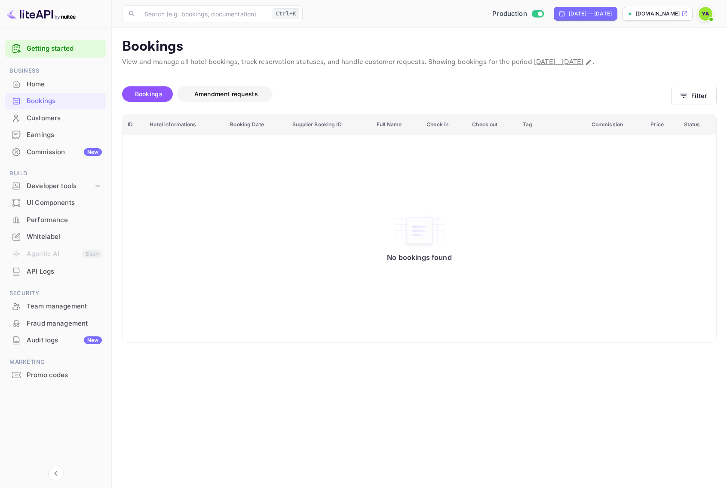
click at [209, 98] on span "Amendment requests" at bounding box center [226, 94] width 81 height 10
click at [150, 97] on span "Bookings" at bounding box center [149, 93] width 28 height 7
click at [43, 148] on div "Commission New" at bounding box center [64, 152] width 75 height 10
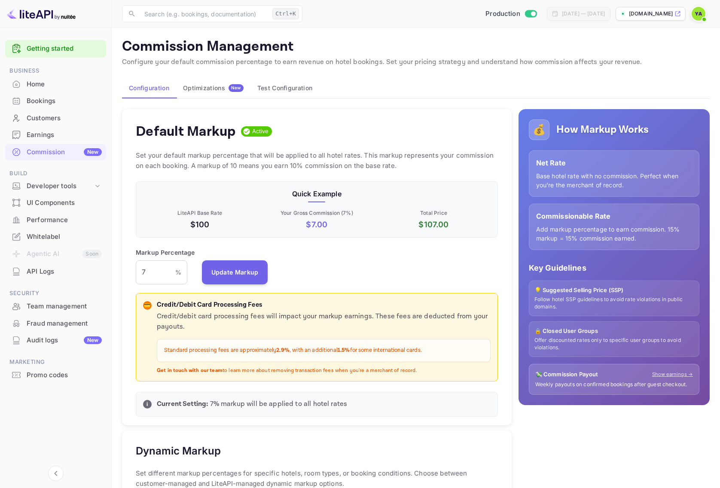
scroll to position [146, 356]
click at [41, 139] on div "Earnings" at bounding box center [64, 135] width 75 height 10
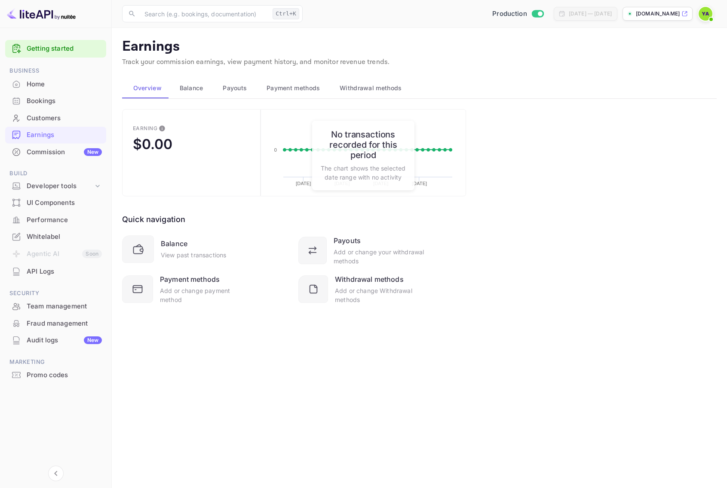
click at [39, 104] on div "Bookings" at bounding box center [64, 101] width 75 height 10
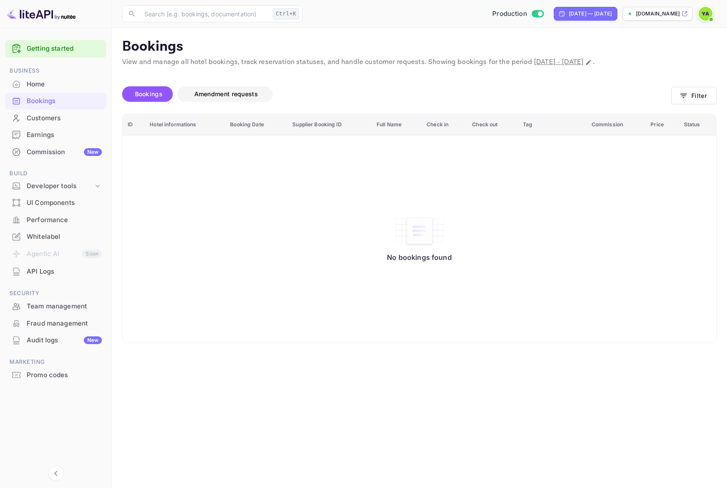
click at [224, 92] on span "Amendment requests" at bounding box center [226, 93] width 64 height 7
click at [158, 94] on span "Bookings" at bounding box center [149, 93] width 28 height 7
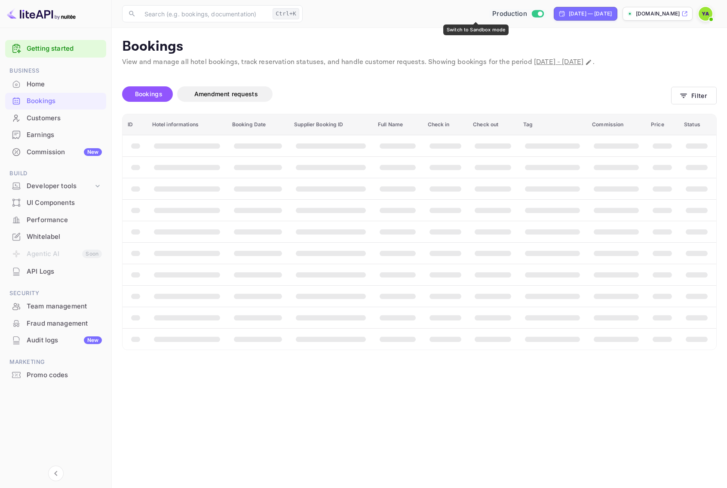
click at [531, 14] on input "Switch to Sandbox mode" at bounding box center [539, 14] width 17 height 6
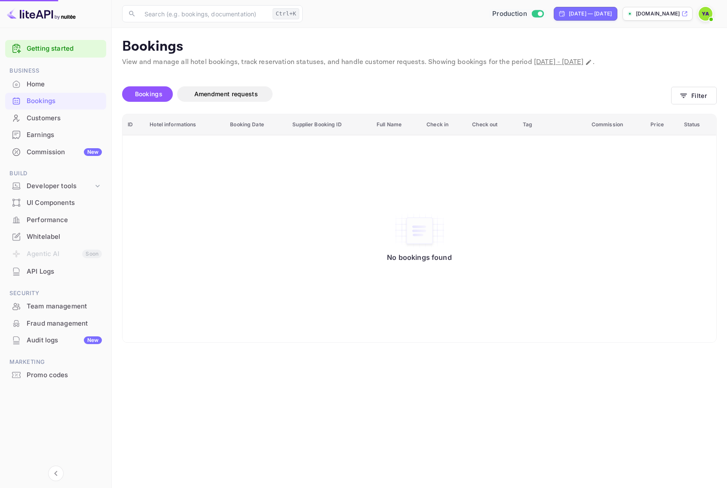
checkbox input "false"
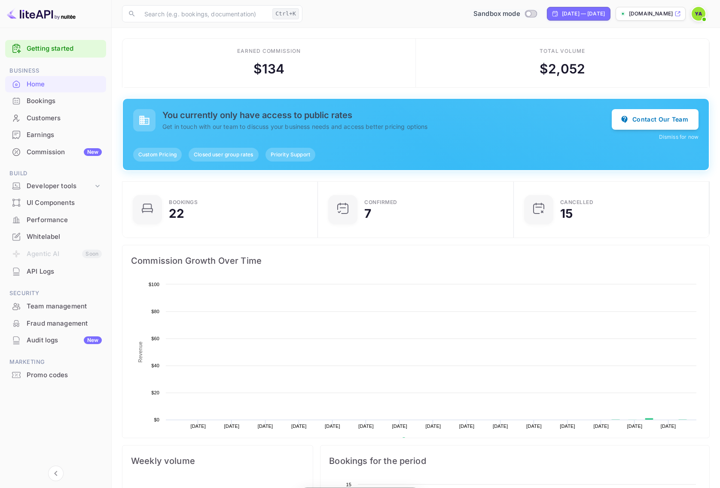
scroll to position [133, 184]
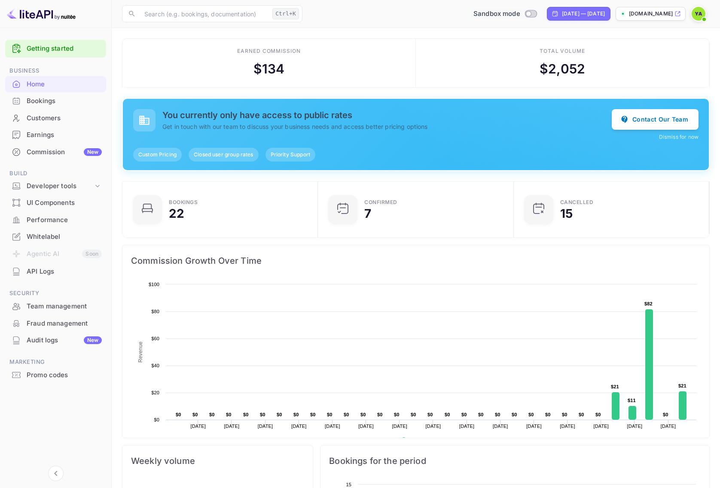
click at [49, 102] on div "Bookings" at bounding box center [64, 101] width 75 height 10
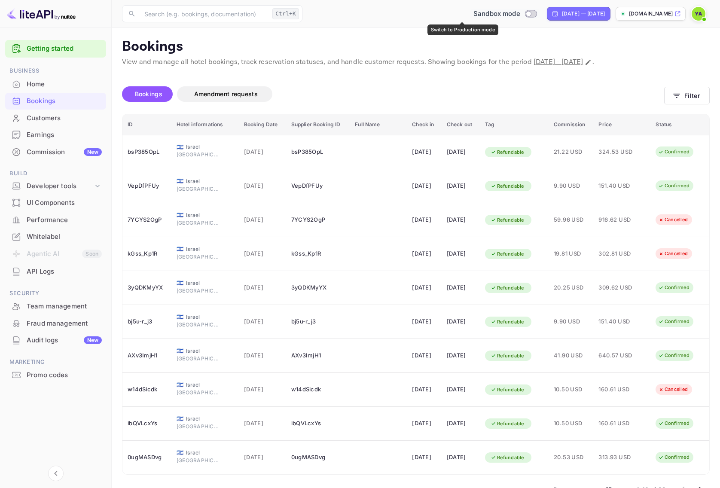
click at [520, 14] on input "Switch to Production mode" at bounding box center [528, 14] width 17 height 6
checkbox input "true"
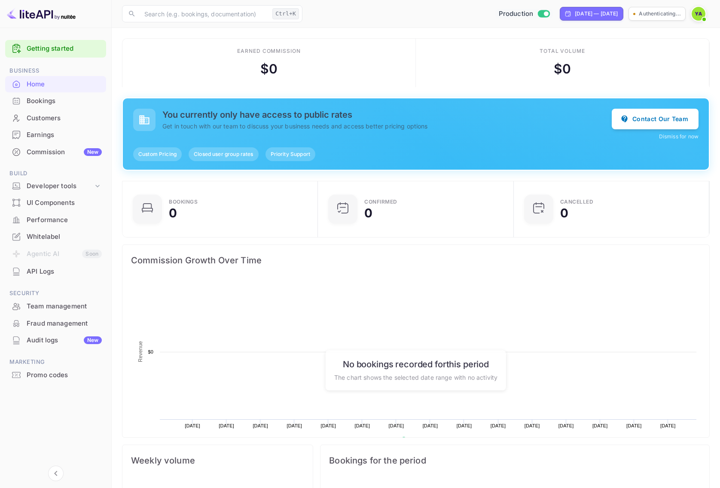
scroll to position [133, 184]
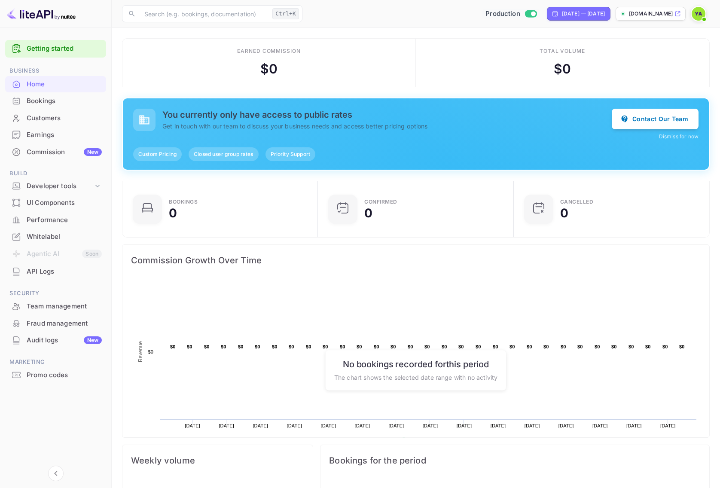
click at [43, 147] on div "Commission New" at bounding box center [55, 152] width 101 height 17
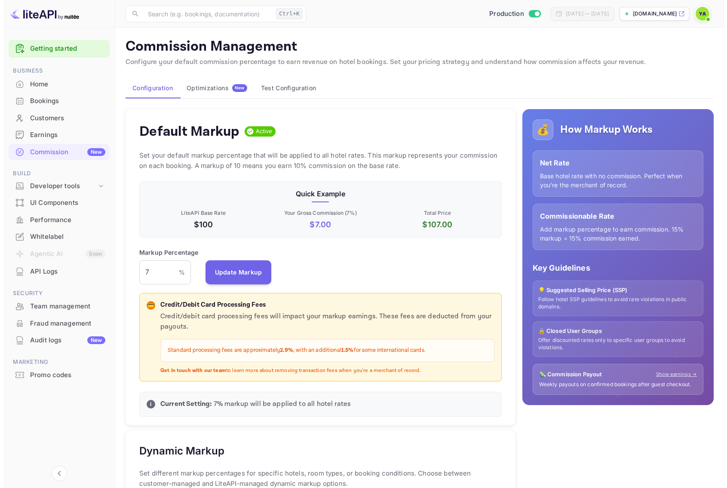
scroll to position [146, 356]
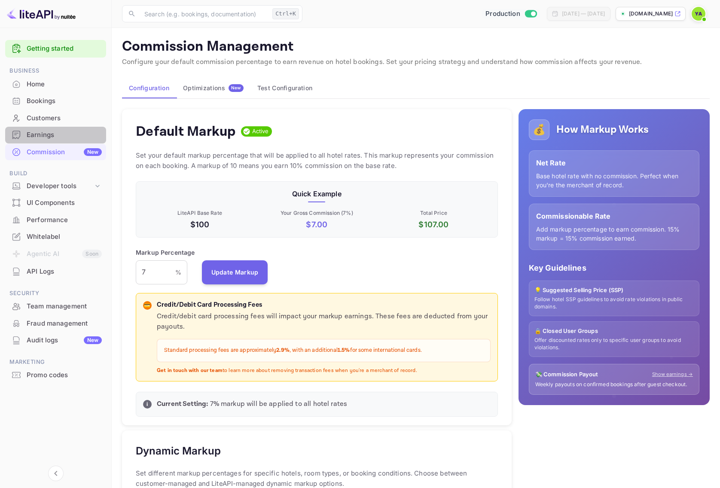
click at [40, 132] on div "Earnings" at bounding box center [64, 135] width 75 height 10
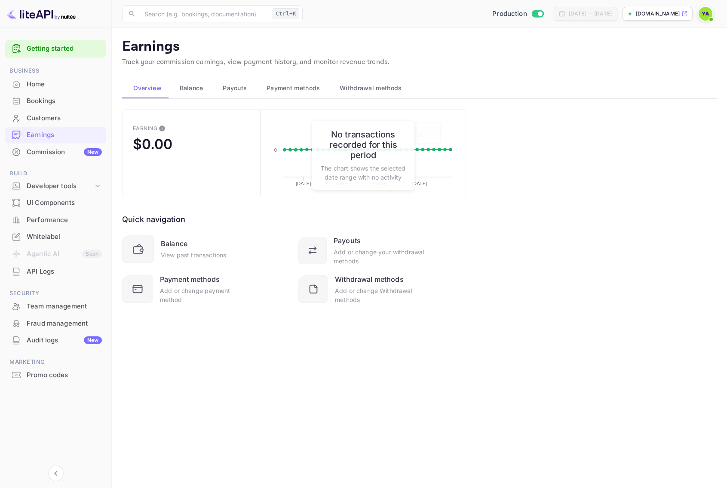
click at [467, 233] on div "Earning $0.00 Created with Highcharts 10.3.3 09/15/2025 09/22/2025 09/29/2025 1…" at bounding box center [419, 217] width 595 height 217
click at [325, 256] on div at bounding box center [312, 251] width 28 height 28
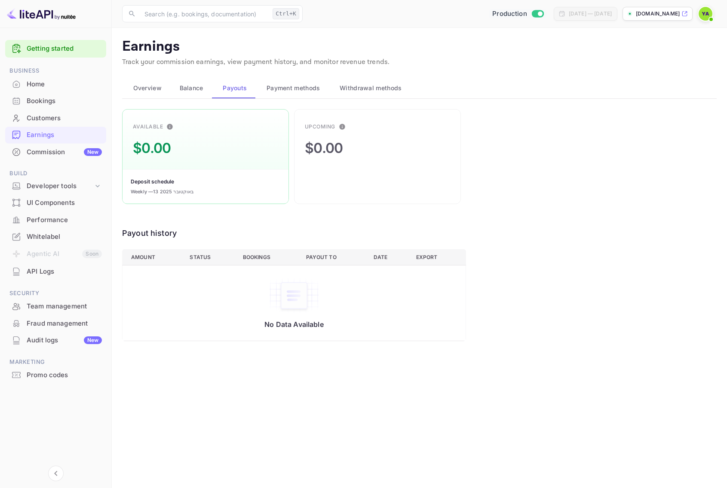
click at [140, 88] on span "Overview" at bounding box center [147, 88] width 28 height 10
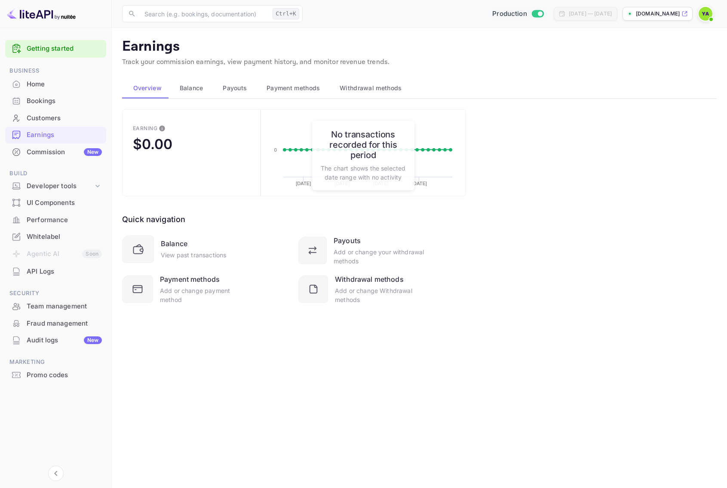
click at [158, 247] on div "Balance View past transactions" at bounding box center [206, 250] width 168 height 28
click at [140, 249] on icon at bounding box center [139, 250] width 15 height 15
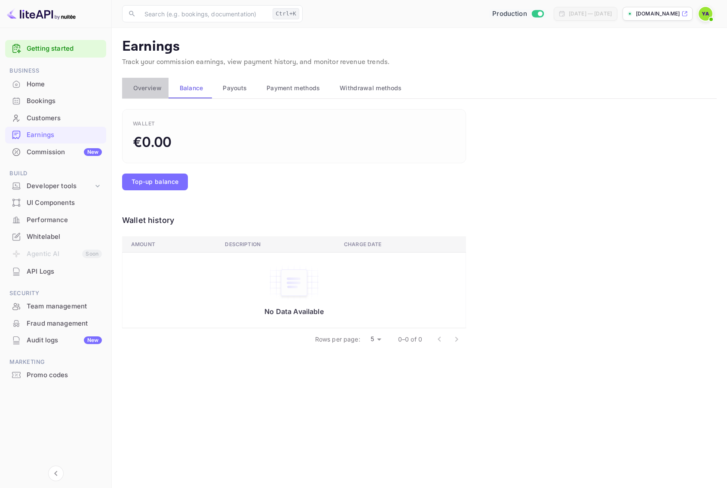
click at [141, 93] on span "Overview" at bounding box center [147, 88] width 28 height 10
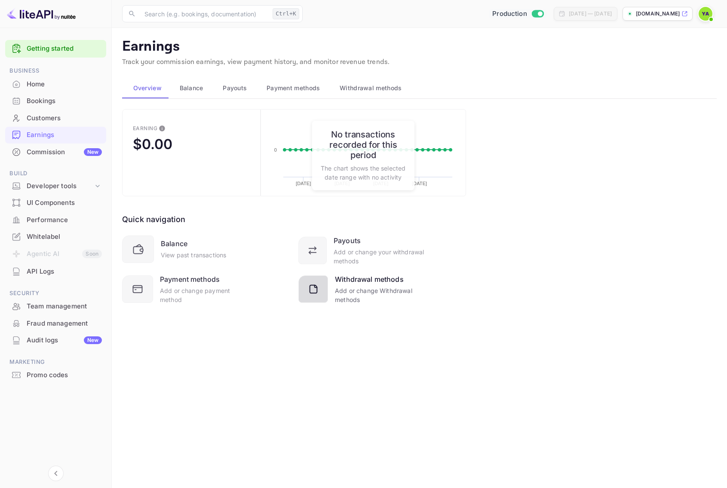
click at [345, 283] on div "Withdrawal methods" at bounding box center [369, 279] width 69 height 10
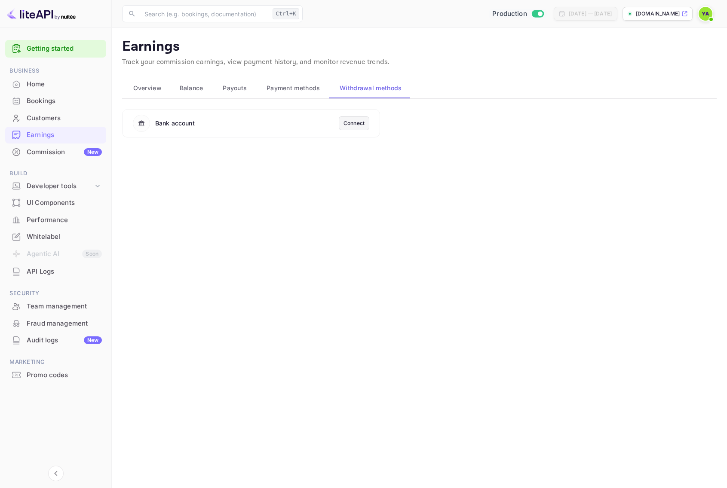
click at [142, 87] on span "Overview" at bounding box center [147, 88] width 28 height 10
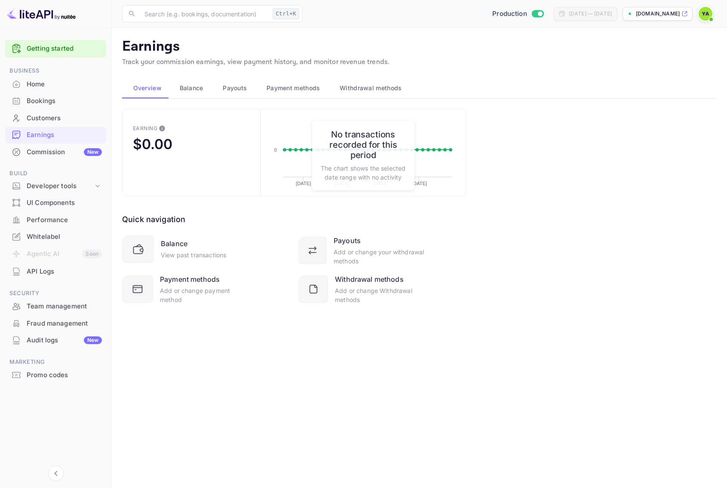
click at [42, 119] on div "Customers" at bounding box center [64, 118] width 75 height 10
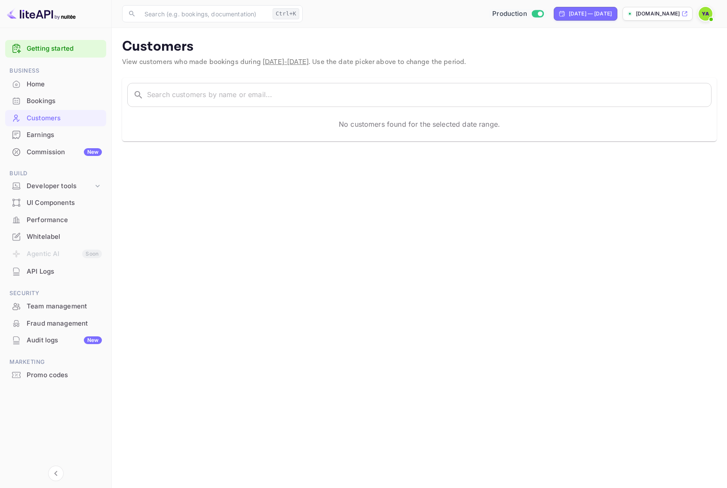
click at [42, 103] on div "Bookings" at bounding box center [64, 101] width 75 height 10
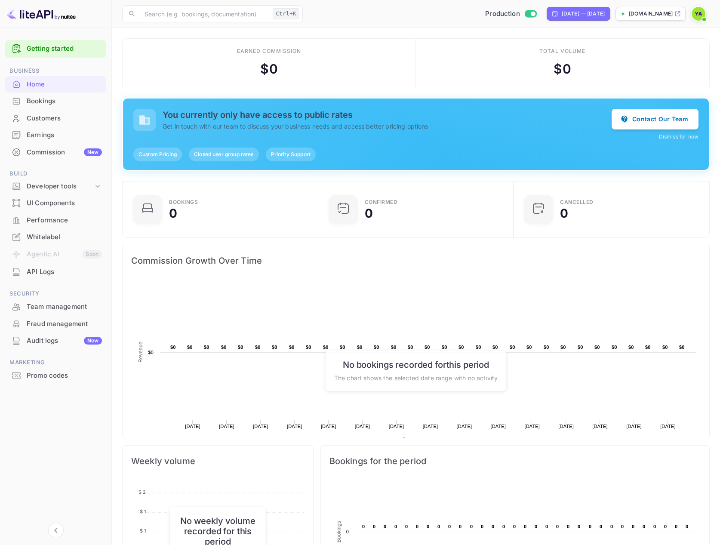
click at [51, 120] on div "Customers" at bounding box center [64, 118] width 75 height 10
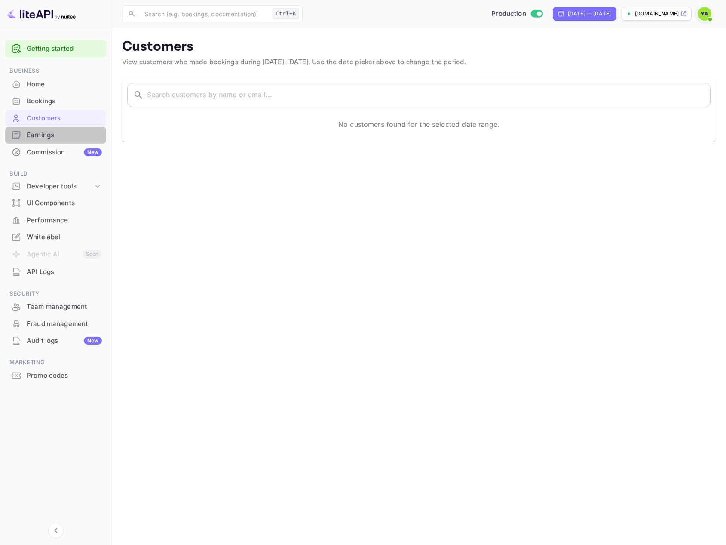
click at [49, 132] on div "Earnings" at bounding box center [64, 135] width 75 height 10
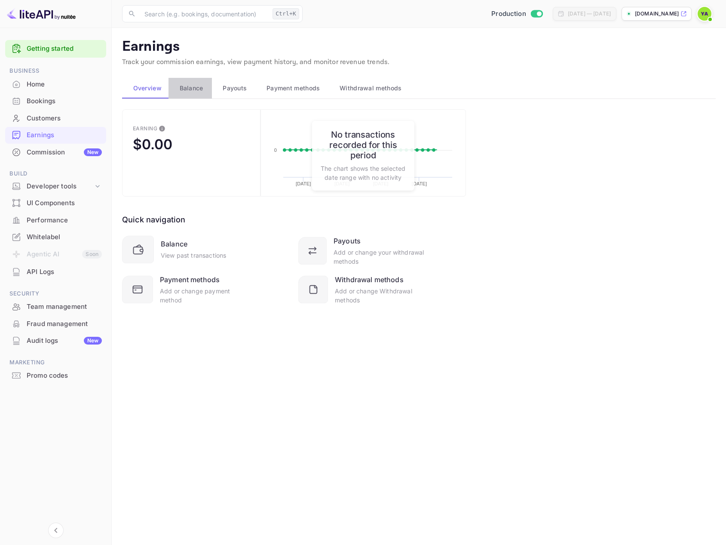
click at [188, 89] on span "Balance" at bounding box center [192, 88] width 24 height 10
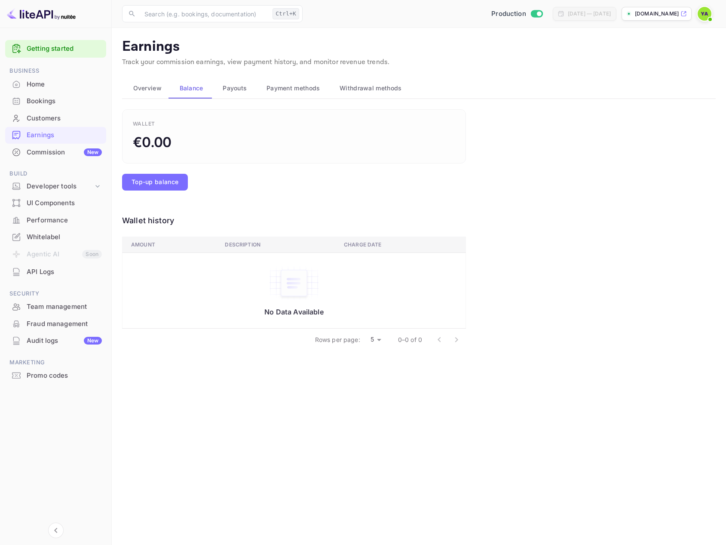
click at [251, 92] on button "Payouts" at bounding box center [234, 88] width 44 height 21
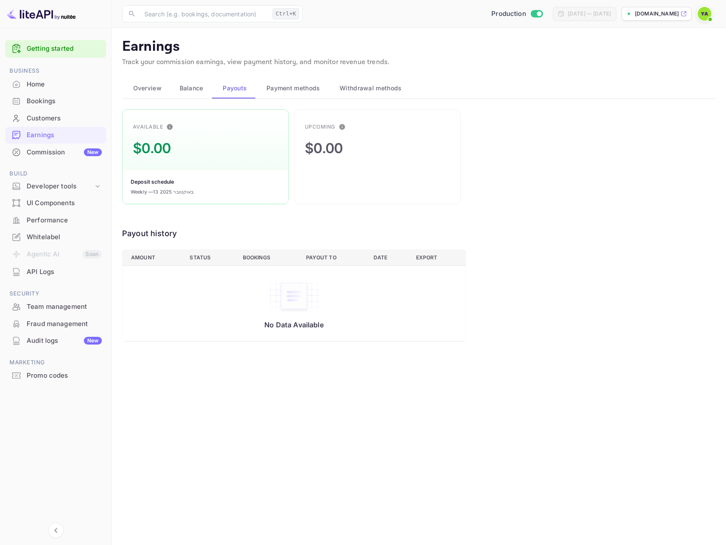
click at [288, 91] on span "Payment methods" at bounding box center [294, 88] width 54 height 10
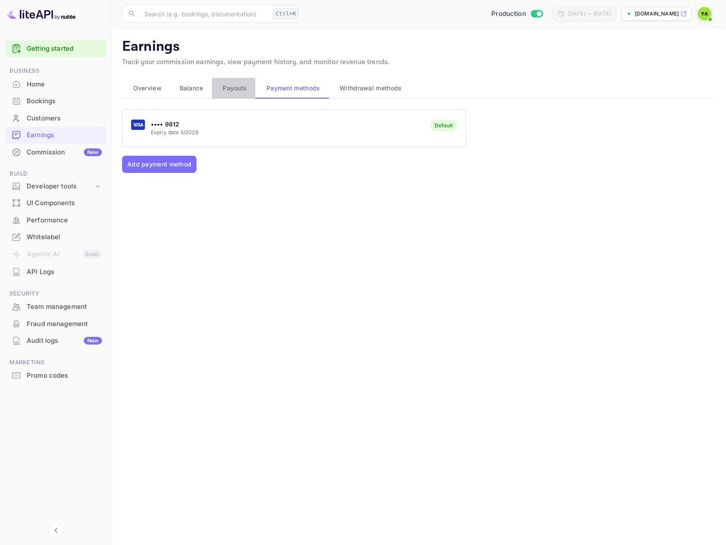
click at [221, 95] on button "Payouts" at bounding box center [234, 88] width 44 height 21
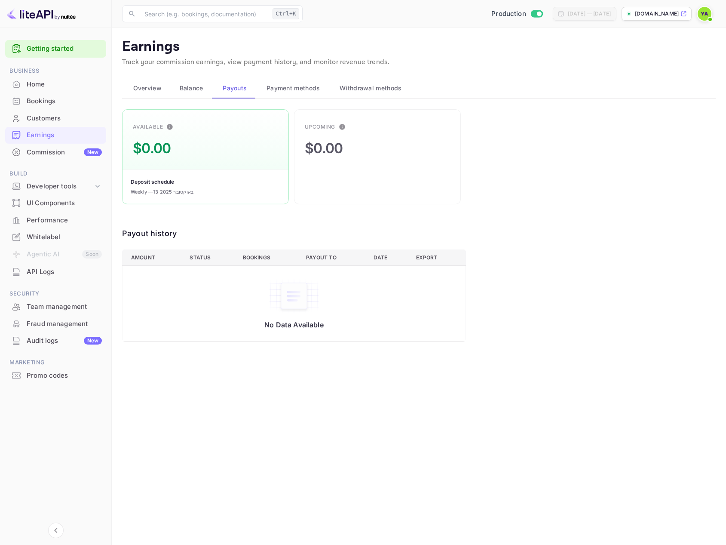
click at [162, 91] on button "Overview" at bounding box center [145, 88] width 46 height 21
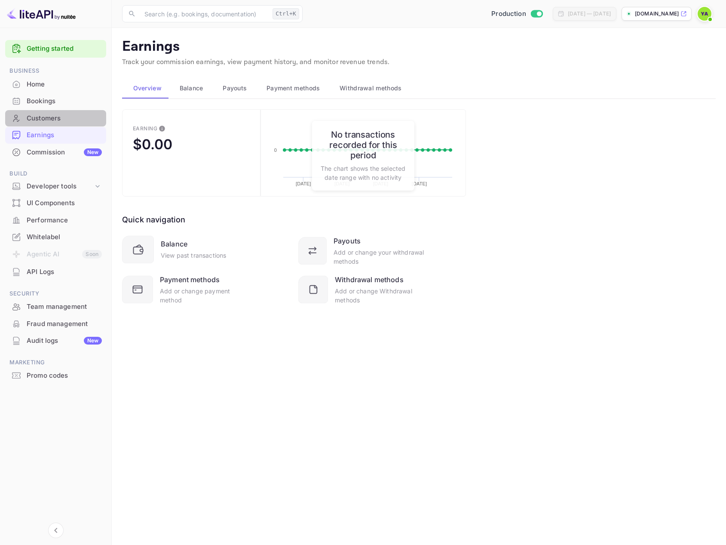
click at [48, 118] on div "Customers" at bounding box center [64, 118] width 75 height 10
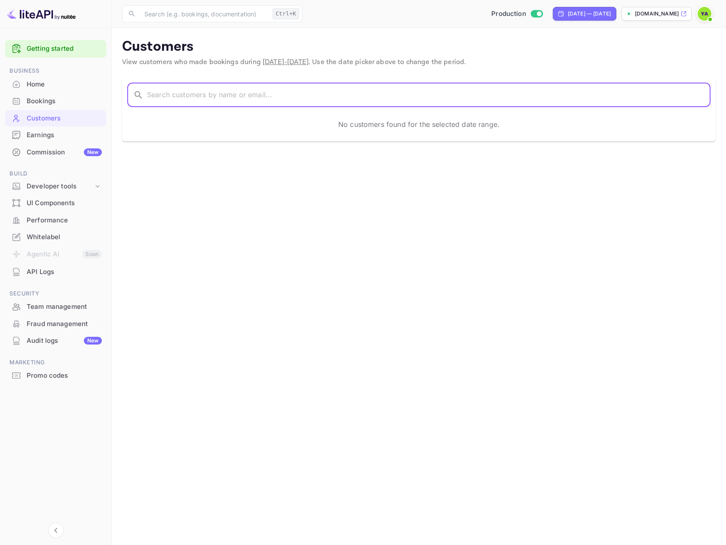
click at [217, 104] on input "text" at bounding box center [429, 95] width 564 height 24
type input "[EMAIL_ADDRESS][DOMAIN_NAME]"
click at [46, 100] on div "Bookings" at bounding box center [64, 101] width 75 height 10
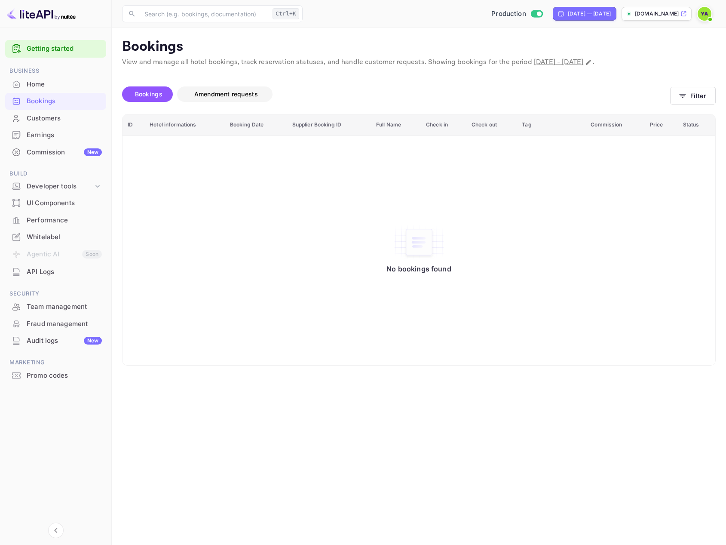
click at [234, 98] on span "Amendment requests" at bounding box center [226, 94] width 81 height 10
click at [163, 95] on span "Bookings" at bounding box center [149, 94] width 36 height 10
click at [166, 49] on p "Bookings" at bounding box center [419, 46] width 594 height 17
copy p "Bookings"
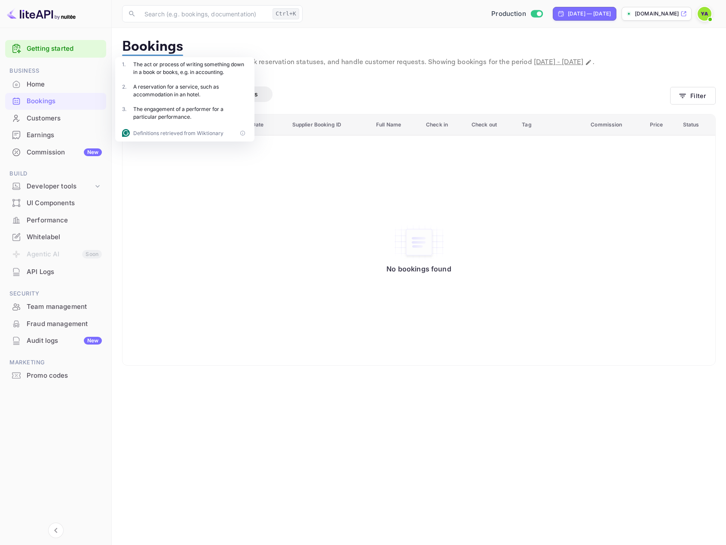
click at [657, 295] on div "No bookings found" at bounding box center [419, 250] width 576 height 218
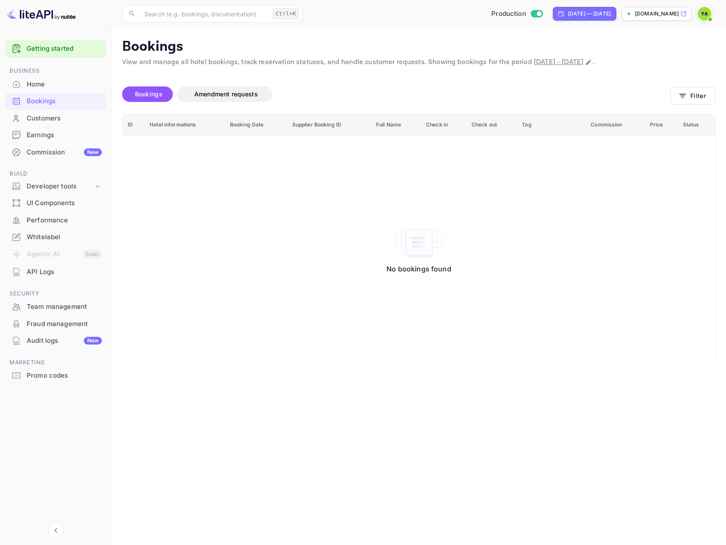
click at [46, 131] on div "Earnings" at bounding box center [64, 135] width 75 height 10
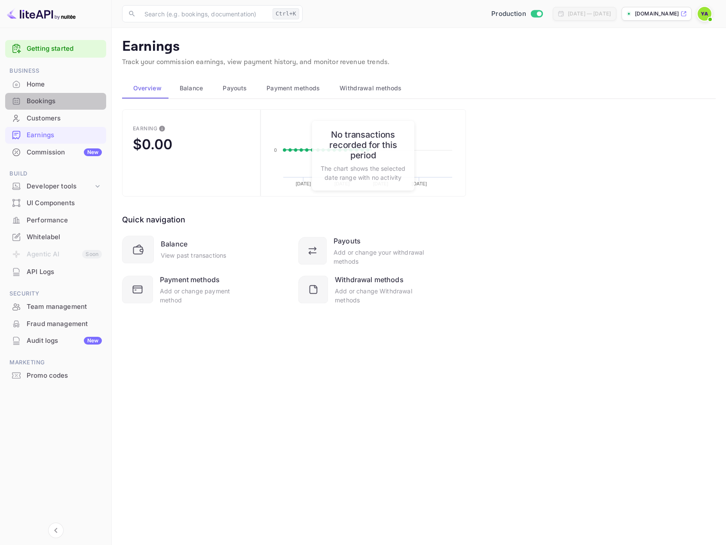
click at [46, 104] on div "Bookings" at bounding box center [64, 101] width 75 height 10
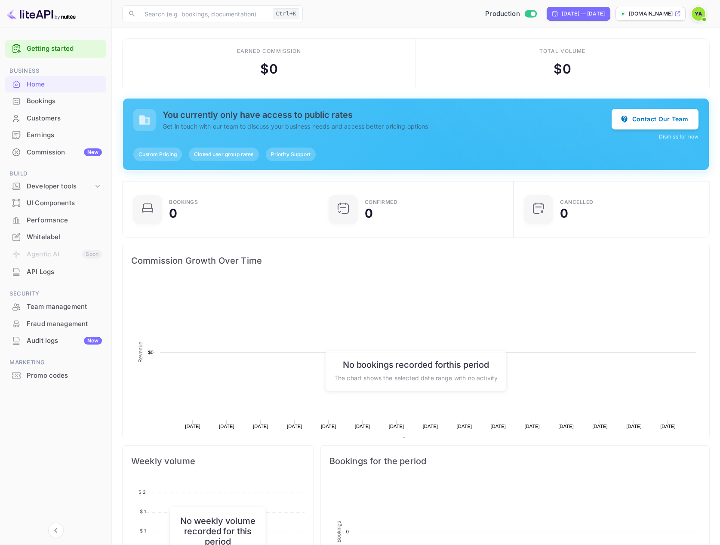
scroll to position [133, 184]
click at [35, 99] on div "Bookings" at bounding box center [64, 101] width 75 height 10
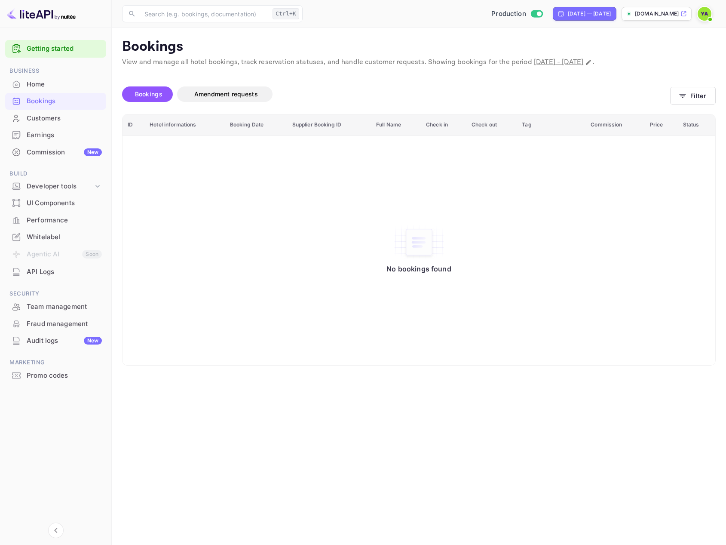
click at [44, 119] on div "Customers" at bounding box center [64, 118] width 75 height 10
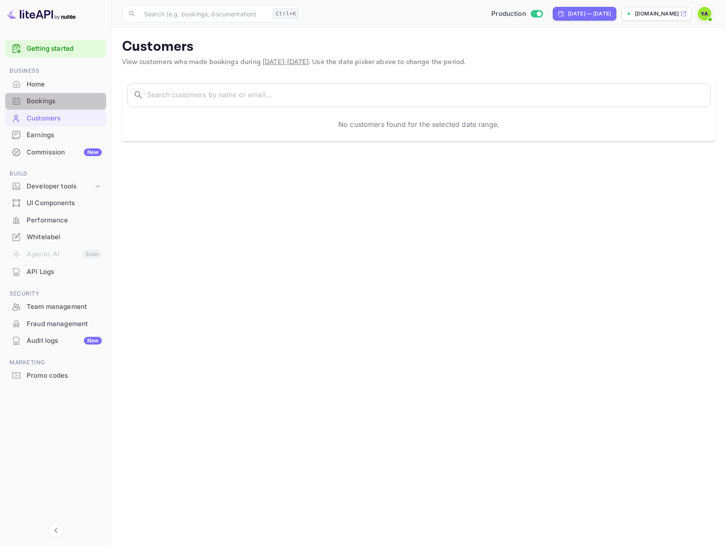
click at [46, 102] on div "Bookings" at bounding box center [64, 101] width 75 height 10
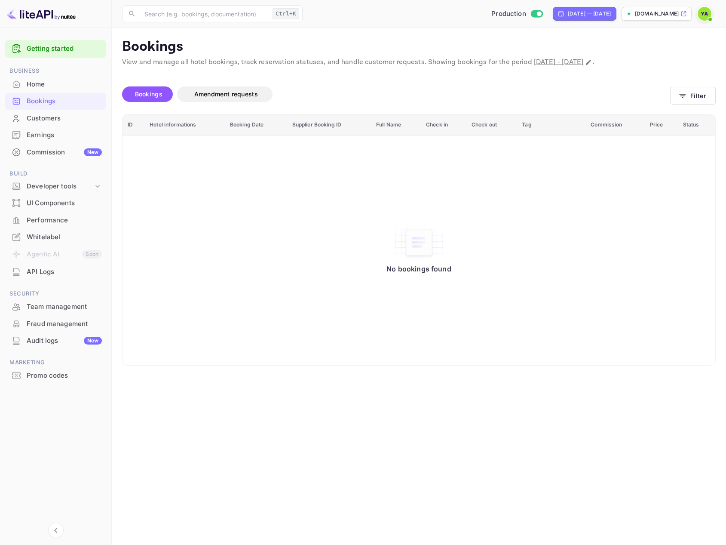
click at [39, 98] on div "Bookings" at bounding box center [64, 101] width 75 height 10
click at [40, 85] on div "Home" at bounding box center [64, 85] width 75 height 10
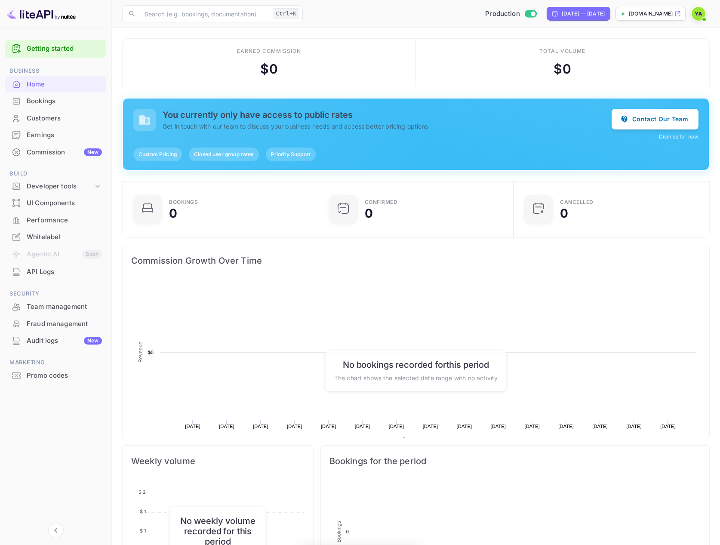
scroll to position [133, 184]
click at [41, 99] on div "Bookings" at bounding box center [64, 101] width 75 height 10
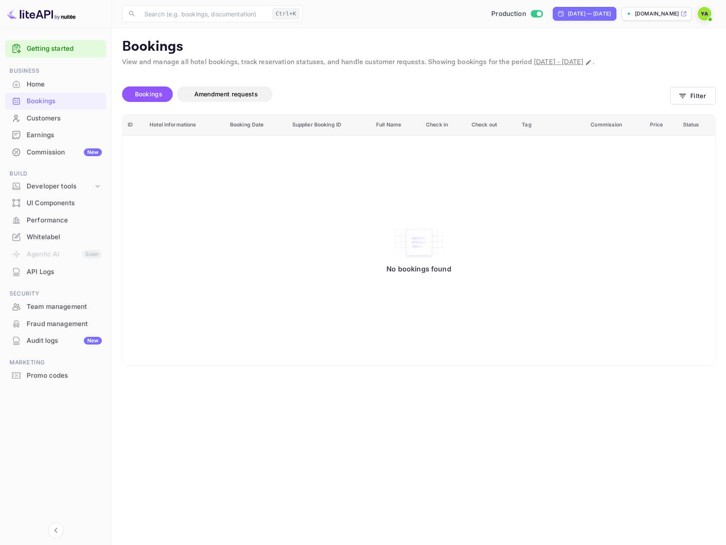
click at [62, 103] on div "Bookings" at bounding box center [64, 101] width 75 height 10
click at [91, 183] on div "Developer tools" at bounding box center [60, 186] width 67 height 10
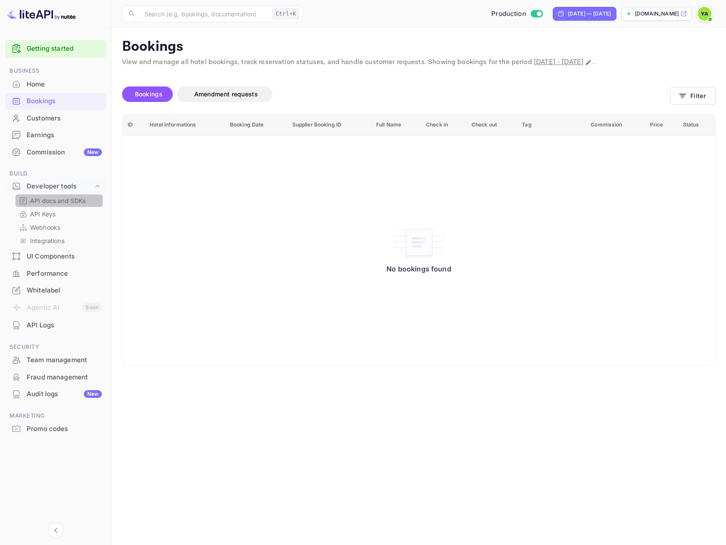
click at [78, 205] on div "API docs and SDKs" at bounding box center [58, 200] width 87 height 12
click at [69, 200] on p "API docs and SDKs" at bounding box center [58, 200] width 56 height 9
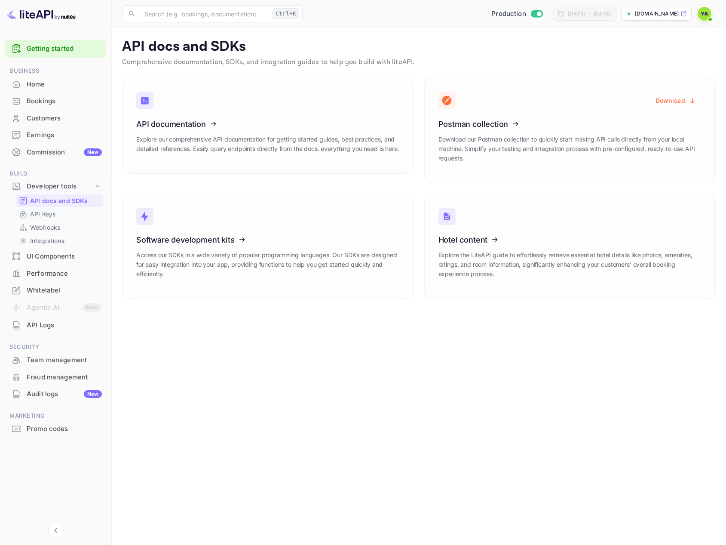
click at [52, 212] on p "API Keys" at bounding box center [42, 213] width 25 height 9
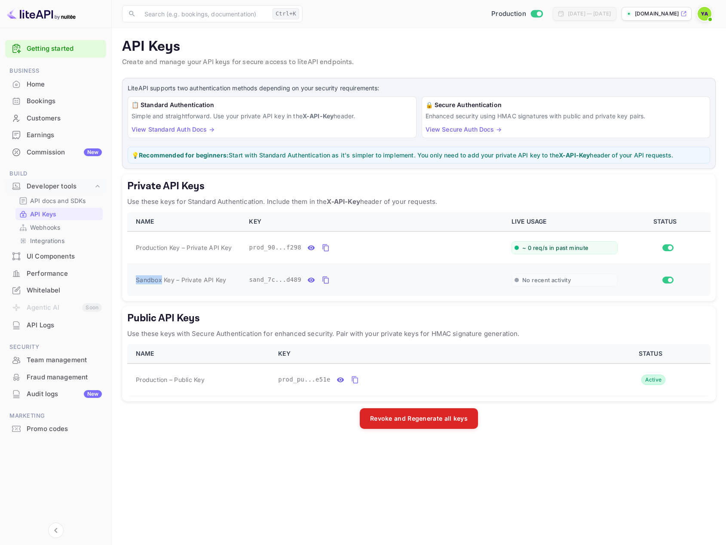
drag, startPoint x: 131, startPoint y: 278, endPoint x: 162, endPoint y: 281, distance: 30.7
click at [162, 281] on td "Sandbox Key – Private API Key" at bounding box center [185, 280] width 116 height 32
copy span "Sandbox"
drag, startPoint x: 176, startPoint y: 282, endPoint x: 134, endPoint y: 276, distance: 42.9
click at [134, 276] on td "Sandbox Key – Private API Key" at bounding box center [185, 280] width 116 height 32
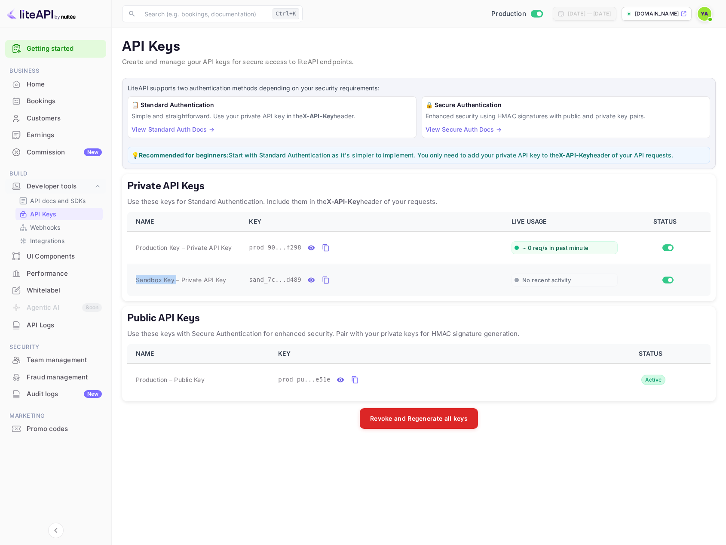
copy span "Sandbox Key"
click at [322, 248] on icon "private api keys table" at bounding box center [326, 247] width 8 height 10
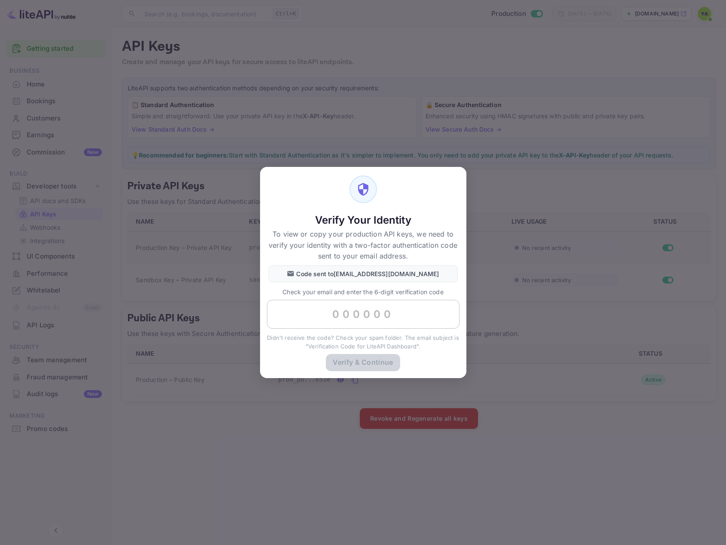
click at [302, 313] on input "text" at bounding box center [363, 314] width 193 height 29
paste input "537430"
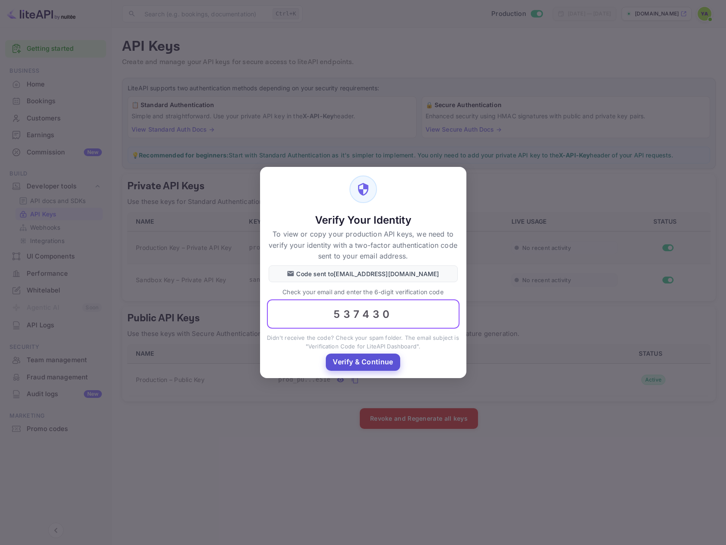
type input "537430"
click at [340, 363] on button "Verify & Continue" at bounding box center [363, 361] width 74 height 17
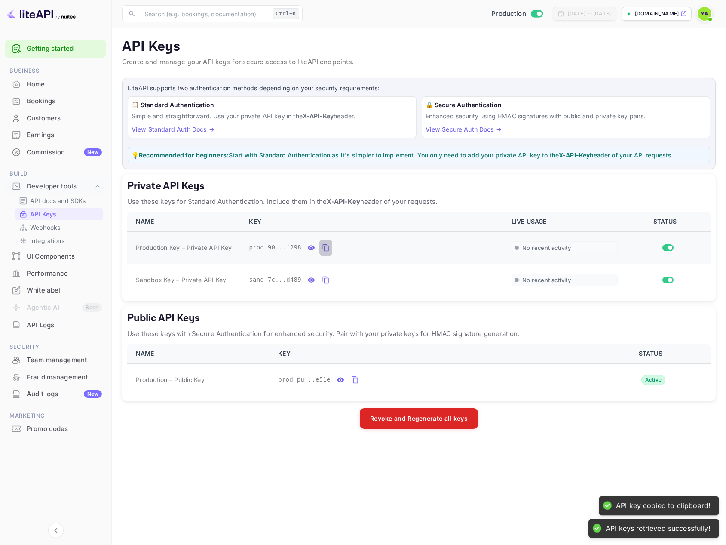
click at [324, 250] on icon "private api keys table" at bounding box center [325, 247] width 6 height 7
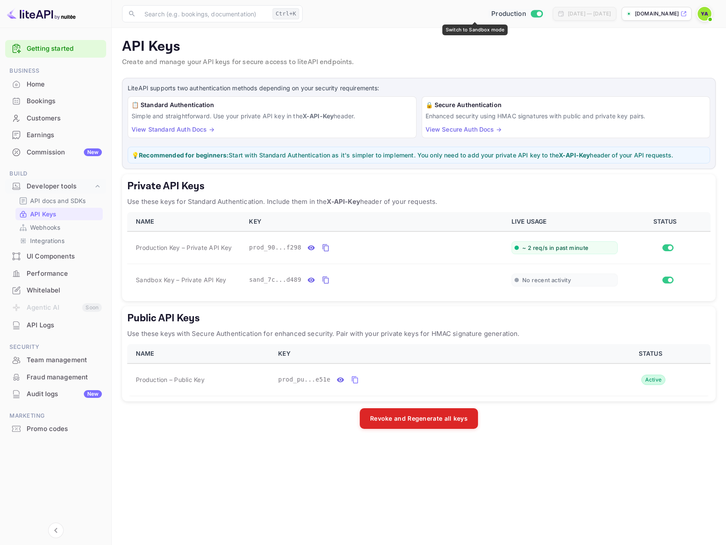
click at [530, 16] on span "Switch to Sandbox mode" at bounding box center [536, 14] width 12 height 8
checkbox input "false"
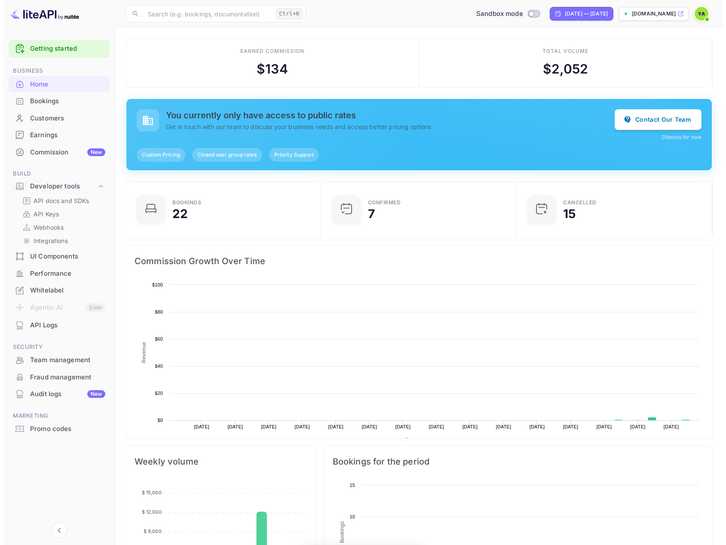
scroll to position [133, 184]
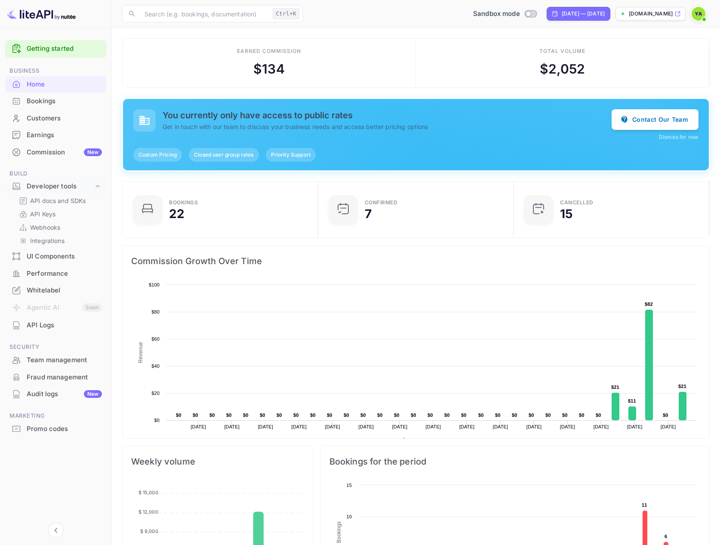
click at [39, 104] on div "Bookings" at bounding box center [64, 101] width 75 height 10
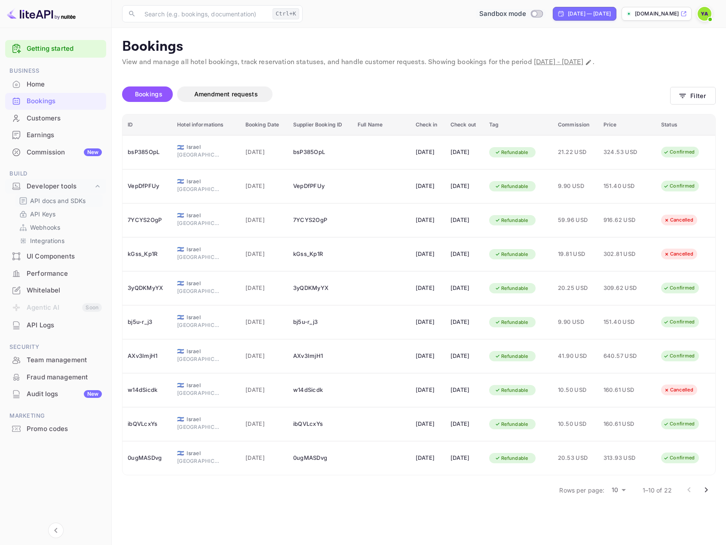
click at [82, 197] on p "API docs and SDKs" at bounding box center [58, 200] width 56 height 9
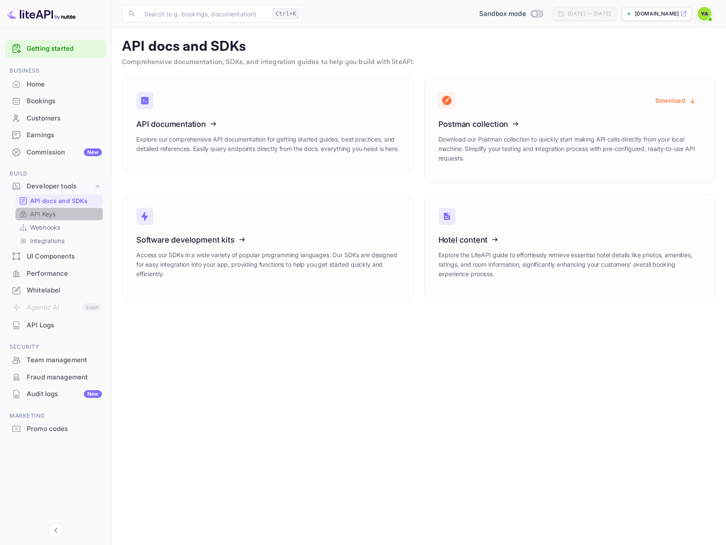
click at [50, 214] on p "API Keys" at bounding box center [42, 213] width 25 height 9
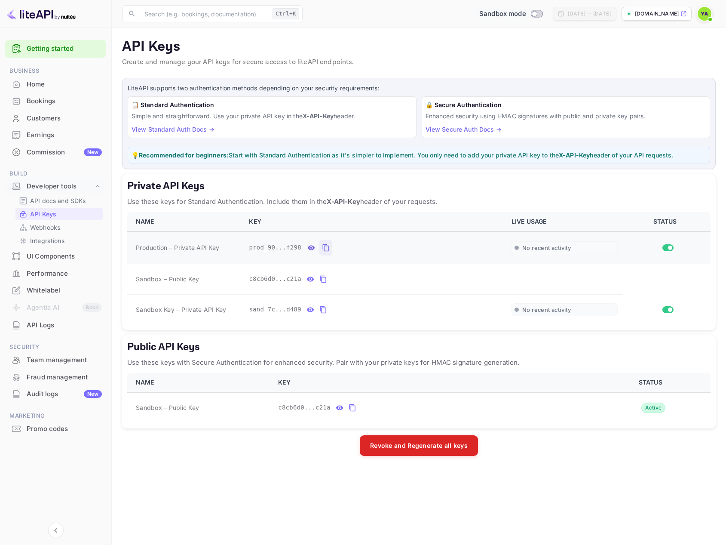
click at [322, 248] on icon "private api keys table" at bounding box center [326, 247] width 8 height 10
click at [34, 104] on div "Bookings" at bounding box center [64, 101] width 75 height 10
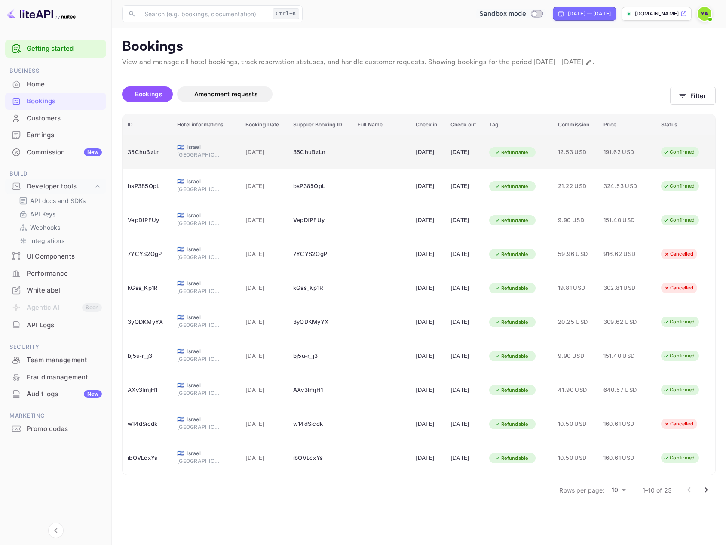
click at [416, 153] on div "[DATE]" at bounding box center [428, 152] width 25 height 14
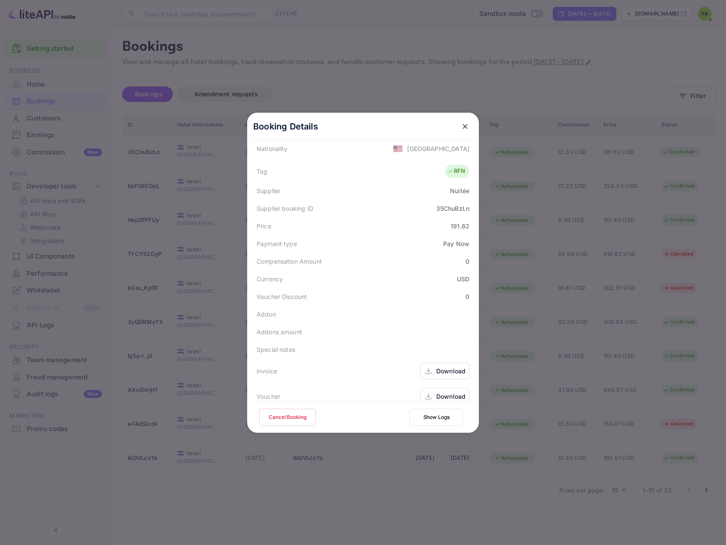
scroll to position [226, 0]
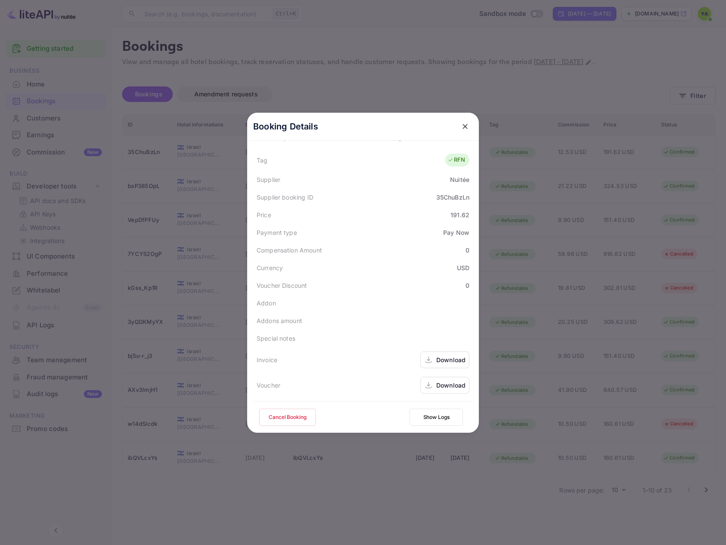
click at [441, 362] on div "Download" at bounding box center [450, 359] width 29 height 9
click at [449, 387] on div "Download" at bounding box center [450, 384] width 29 height 9
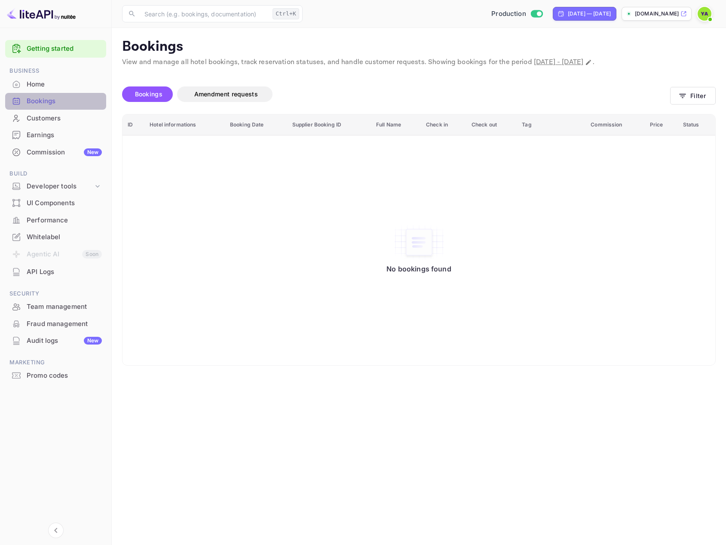
click at [41, 101] on div "Bookings" at bounding box center [64, 101] width 75 height 10
checkbox input "false"
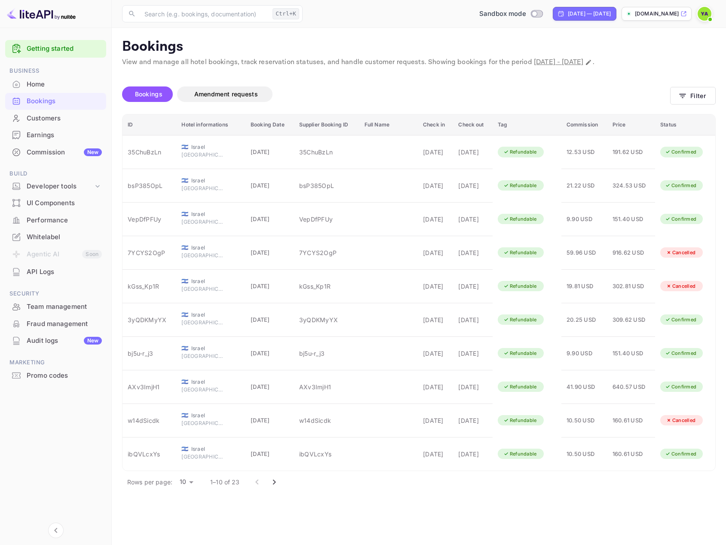
click at [40, 85] on div "Home" at bounding box center [64, 85] width 75 height 10
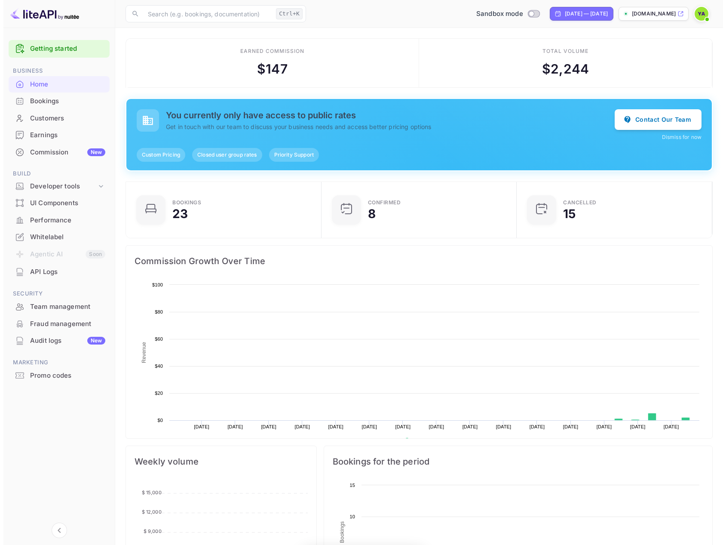
scroll to position [133, 184]
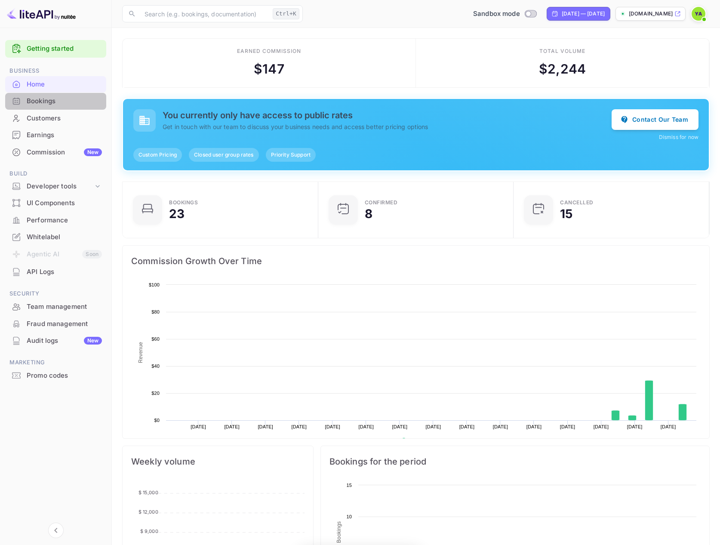
click at [42, 98] on div "Bookings" at bounding box center [64, 101] width 75 height 10
